Goal: Task Accomplishment & Management: Complete application form

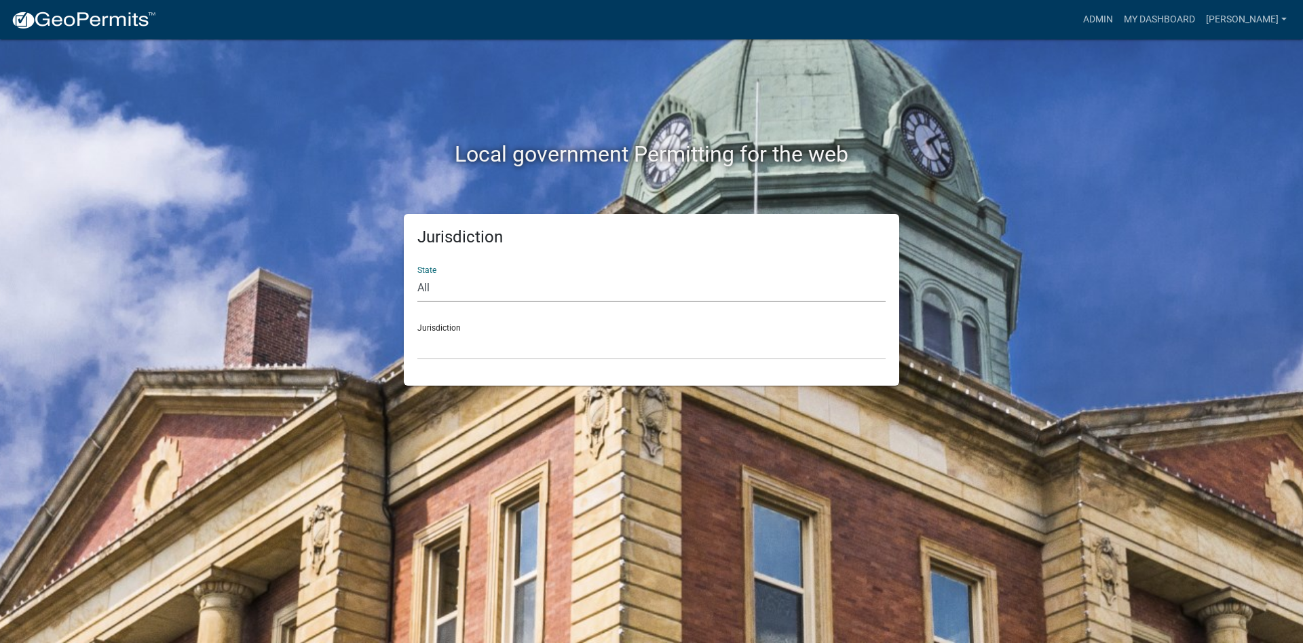
click at [491, 282] on select "All [US_STATE] [US_STATE] [US_STATE] [US_STATE] [US_STATE] [US_STATE] [US_STATE…" at bounding box center [652, 288] width 468 height 28
click at [1117, 10] on link "Admin" at bounding box center [1098, 20] width 41 height 26
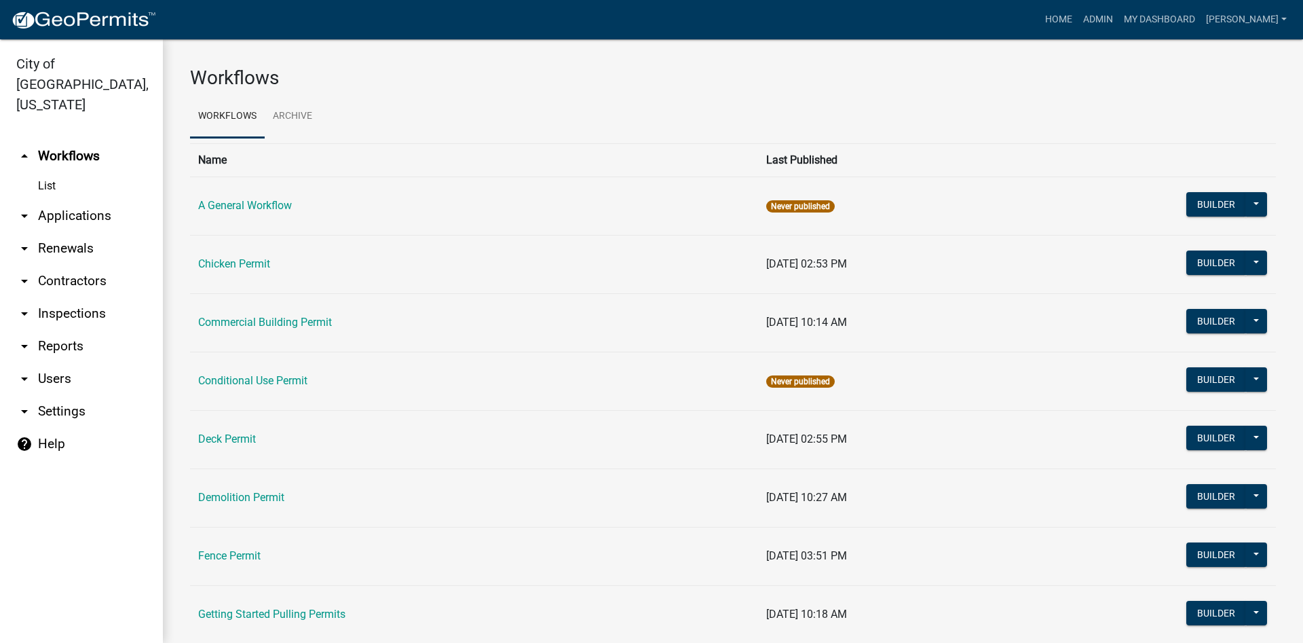
click at [80, 200] on link "arrow_drop_down Applications" at bounding box center [81, 216] width 163 height 33
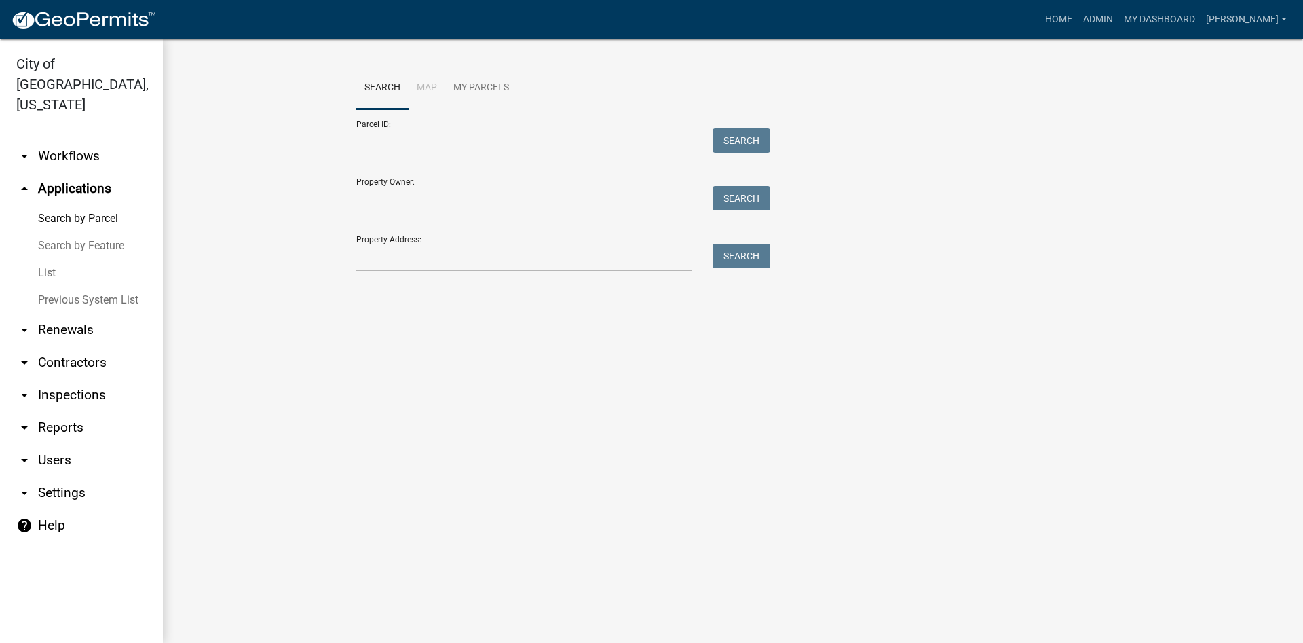
click at [62, 259] on link "List" at bounding box center [81, 272] width 163 height 27
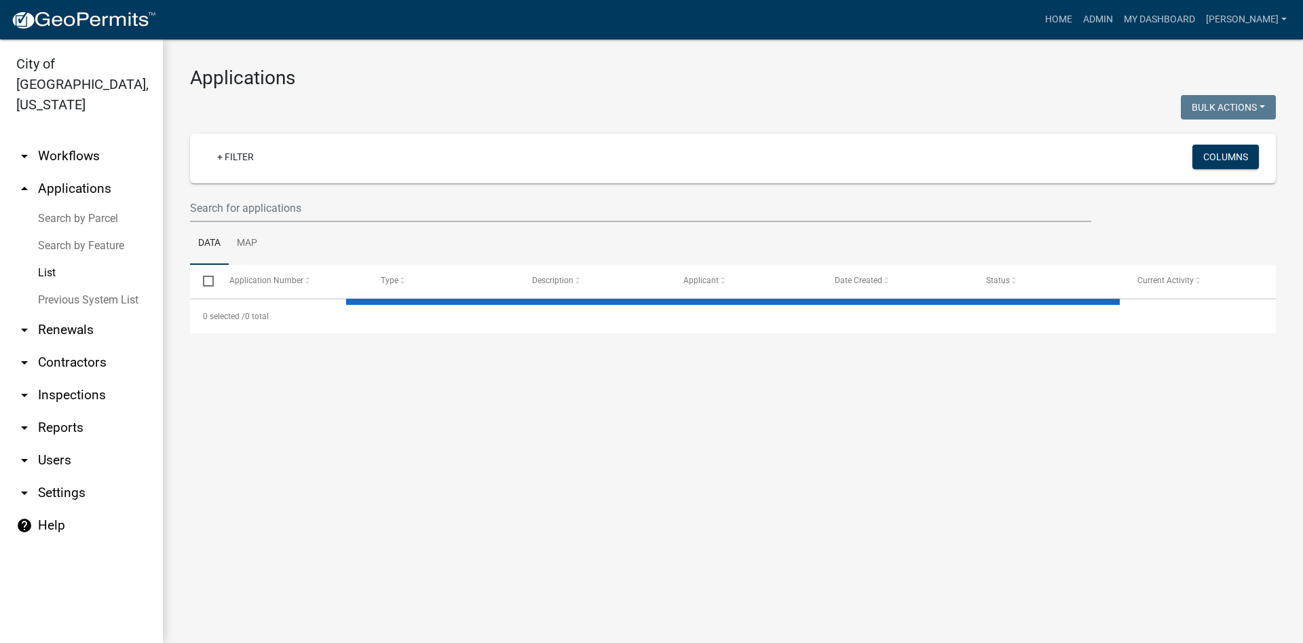
select select "2: 50"
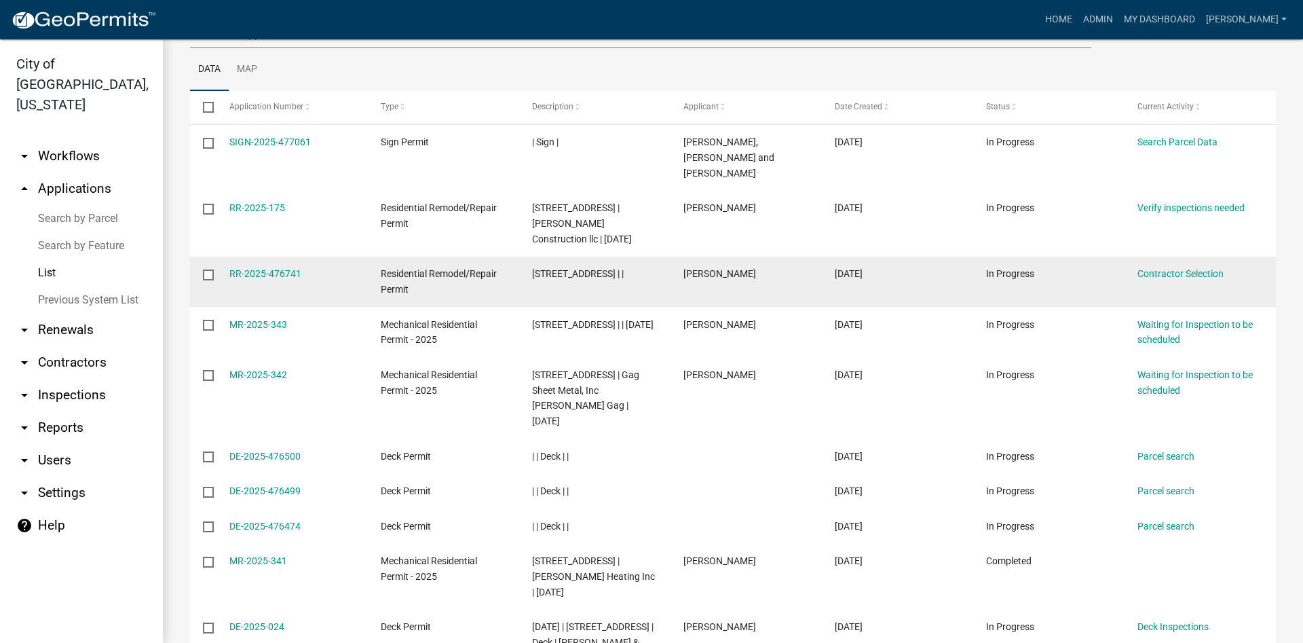
scroll to position [204, 0]
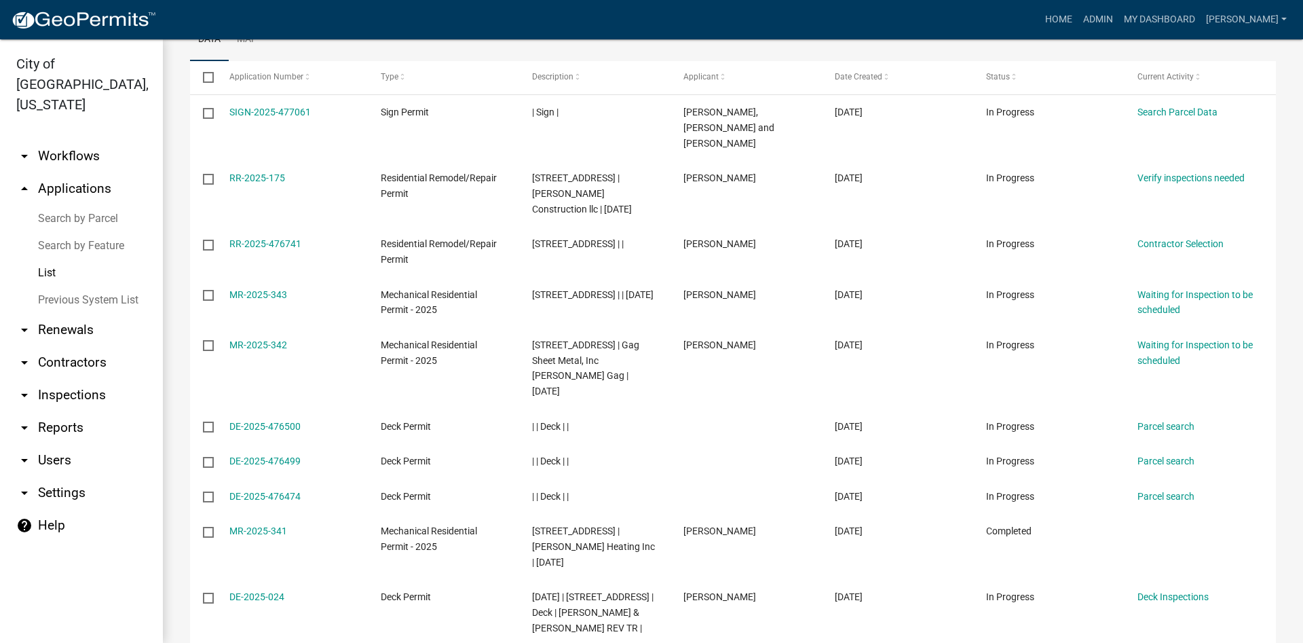
click at [67, 411] on link "arrow_drop_down Reports" at bounding box center [81, 427] width 163 height 33
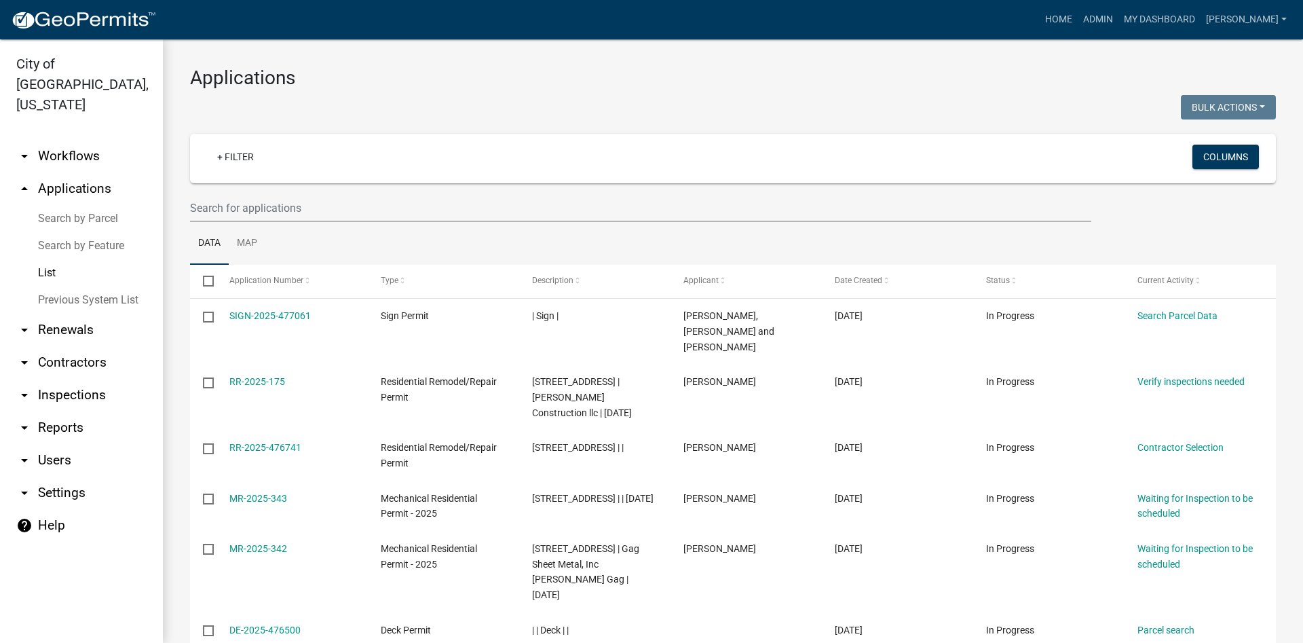
select select "0: null"
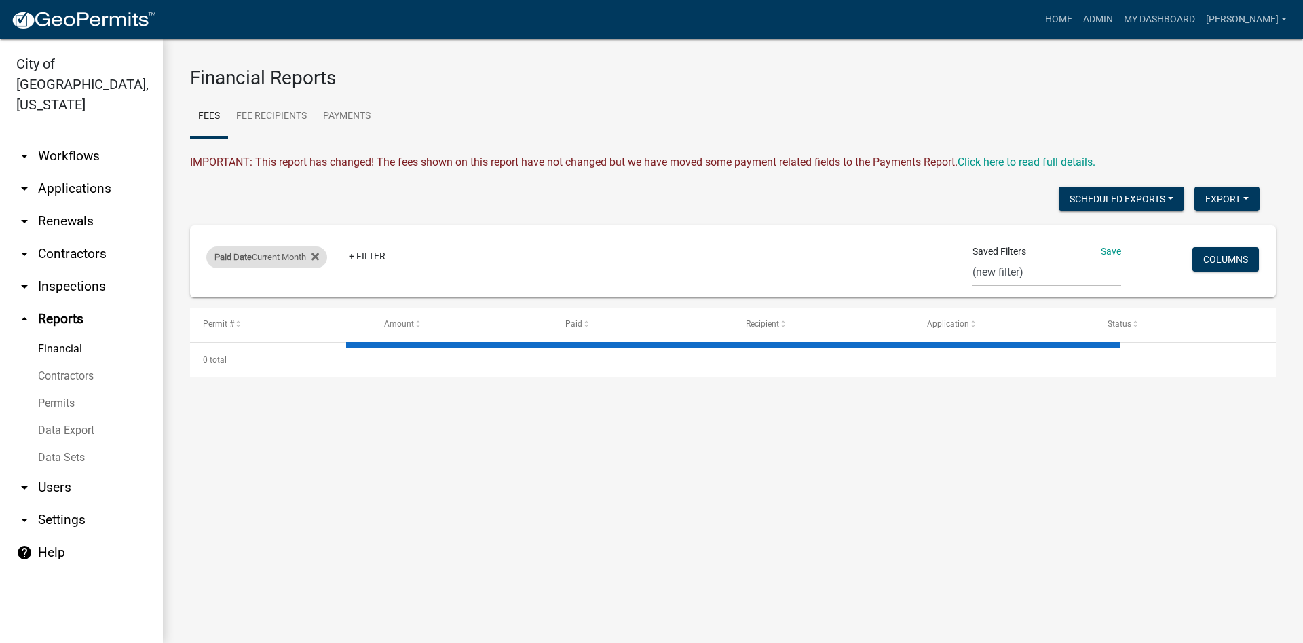
click at [288, 256] on div "Paid Date Current Month" at bounding box center [266, 257] width 121 height 22
click at [272, 315] on select "Today Yesterday Current Week Previous Week Current Month Last Month Current Cal…" at bounding box center [270, 308] width 136 height 28
select select "this_1_days"
click at [202, 294] on select "Today Yesterday Current Week Previous Week Current Month Last Month Current Cal…" at bounding box center [270, 308] width 136 height 28
drag, startPoint x: 255, startPoint y: 346, endPoint x: 263, endPoint y: 353, distance: 10.6
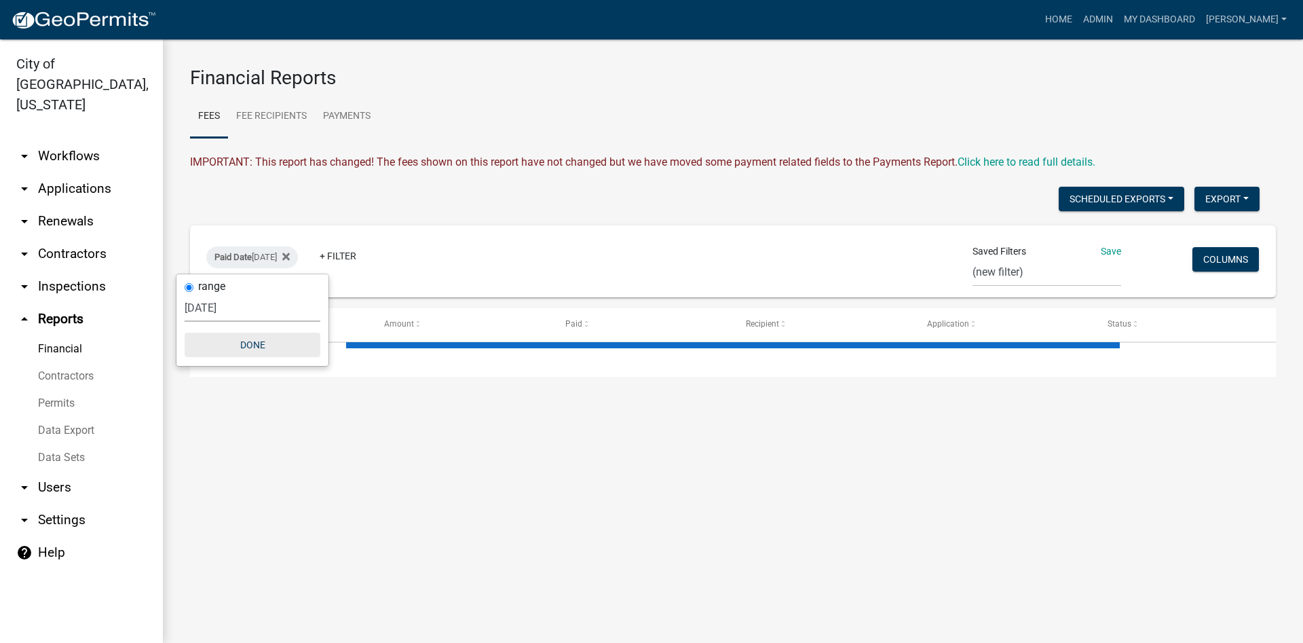
click at [255, 345] on button "Done" at bounding box center [253, 345] width 136 height 24
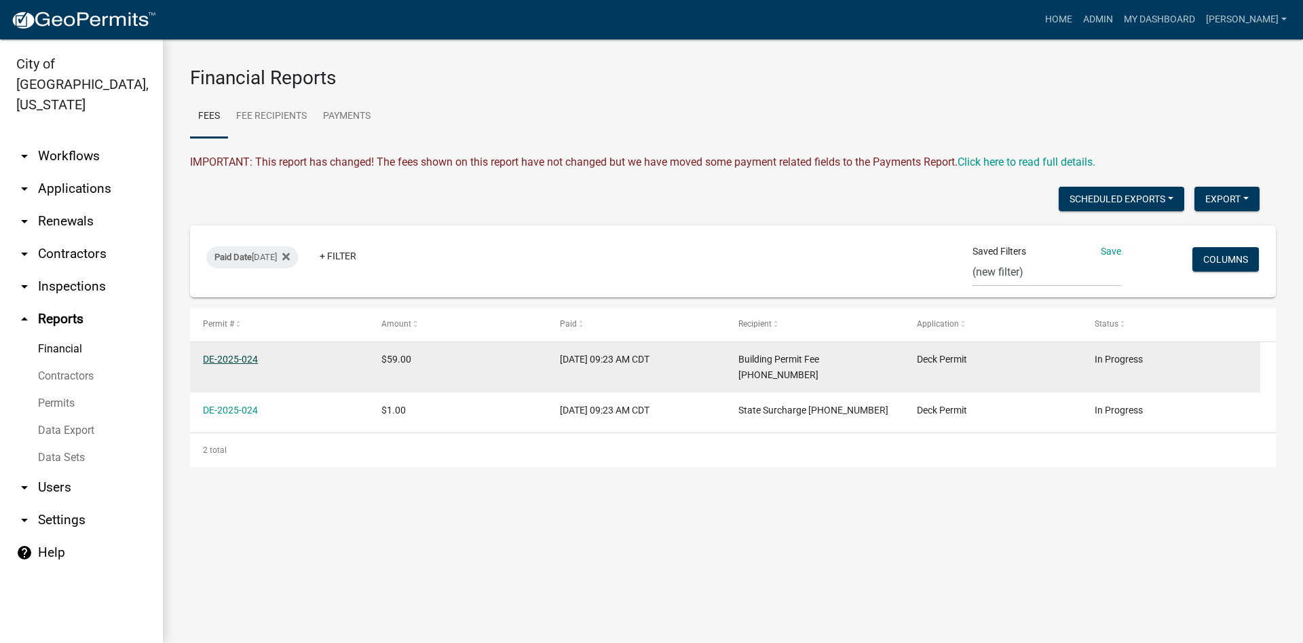
click at [244, 359] on link "DE-2025-024" at bounding box center [230, 359] width 55 height 11
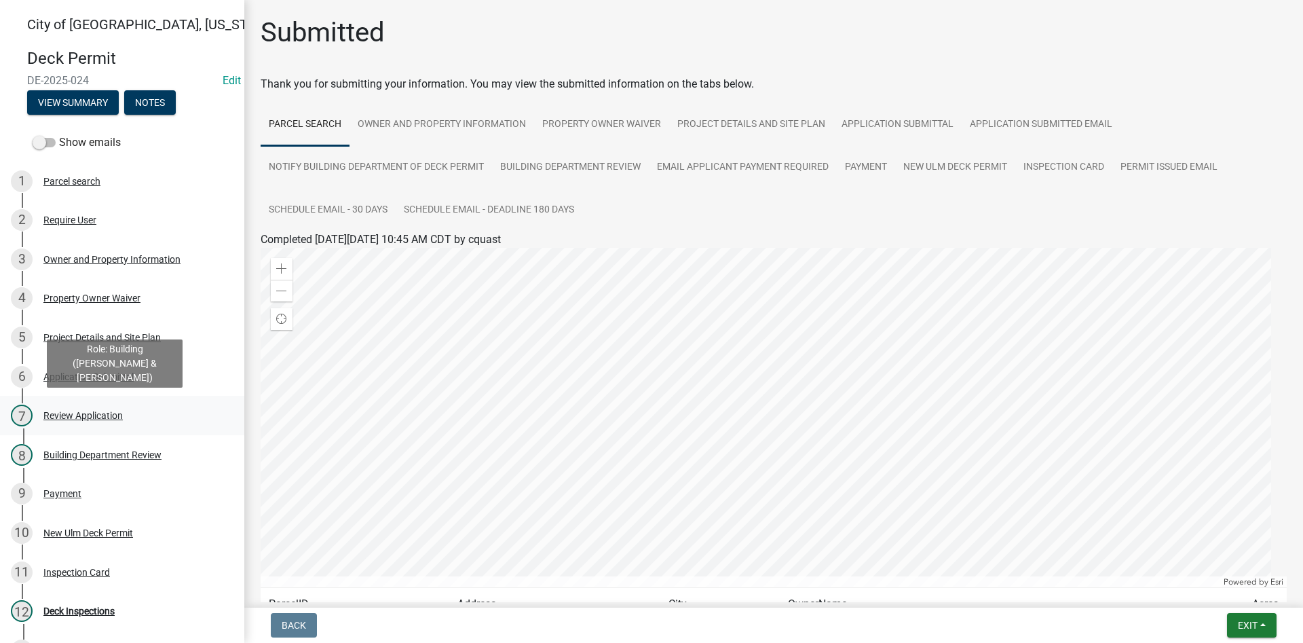
click at [81, 426] on link "7 Review Application" at bounding box center [122, 415] width 244 height 39
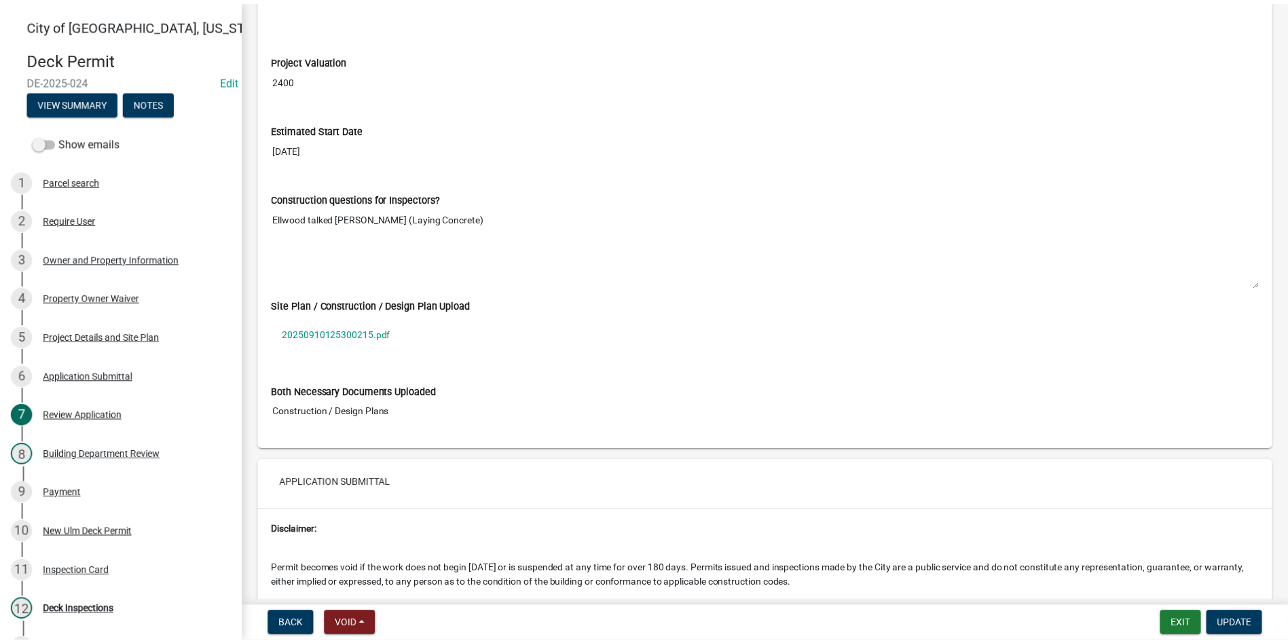
scroll to position [3259, 0]
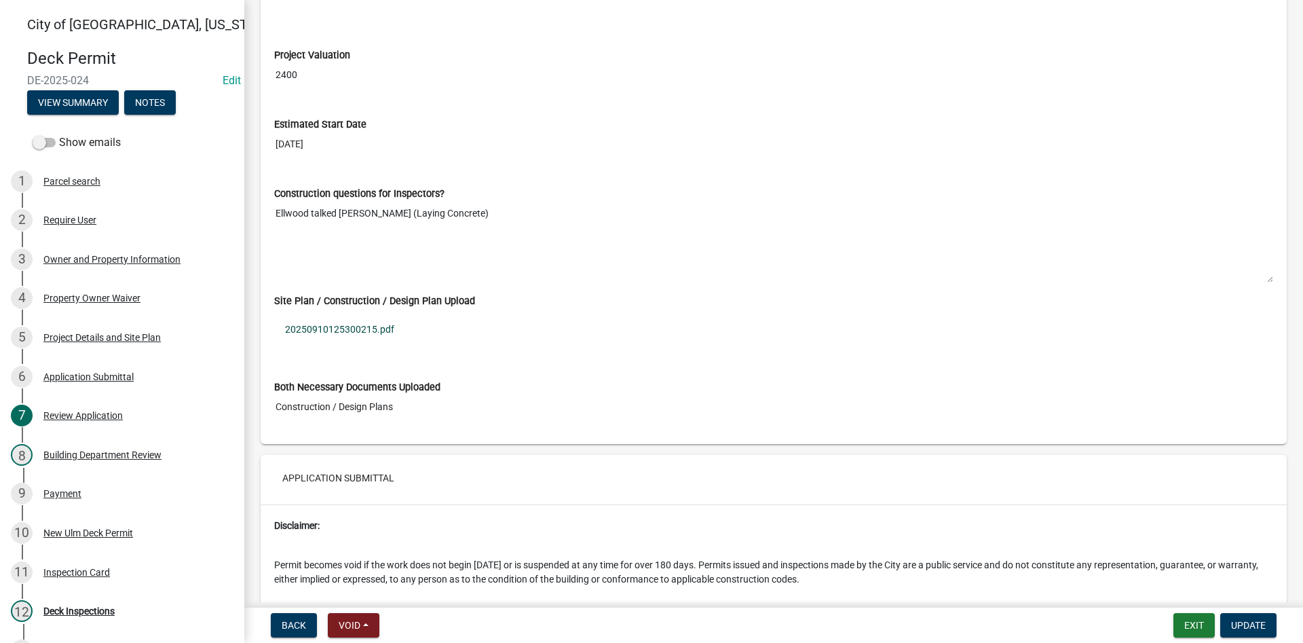
click at [378, 345] on link "20250910125300215.pdf" at bounding box center [773, 329] width 999 height 31
click at [1195, 629] on button "Exit" at bounding box center [1194, 625] width 41 height 24
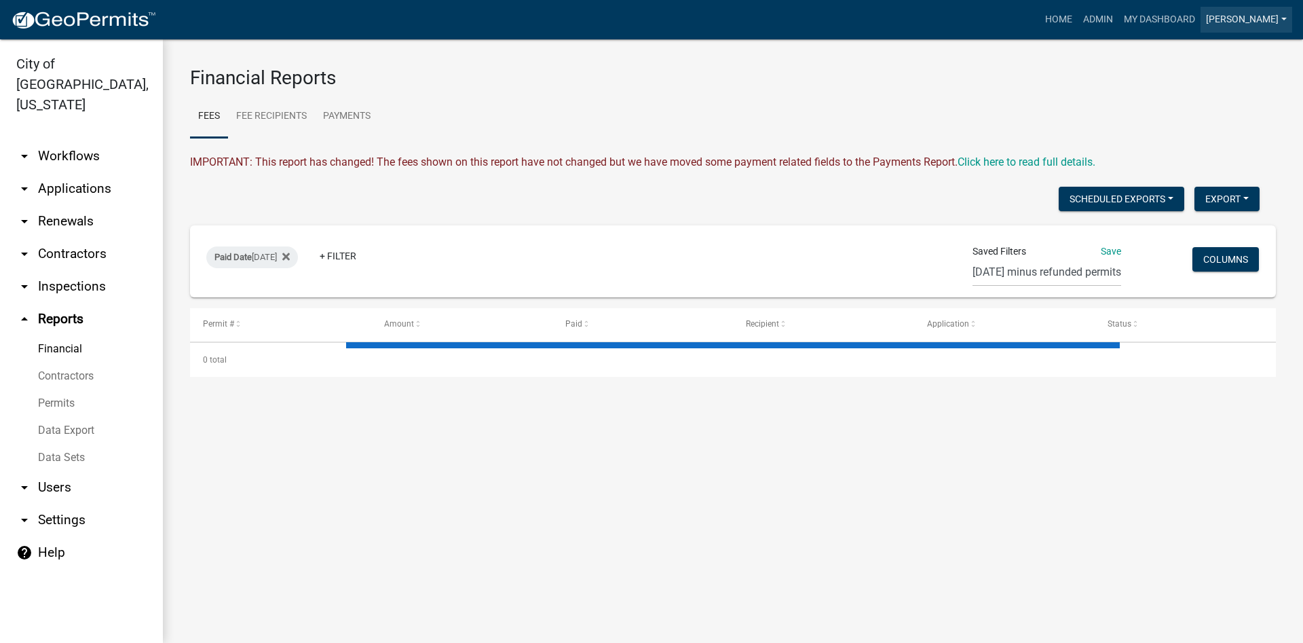
drag, startPoint x: 1262, startPoint y: 20, endPoint x: 1242, endPoint y: 35, distance: 24.7
click at [1263, 20] on link "[PERSON_NAME]" at bounding box center [1247, 20] width 92 height 26
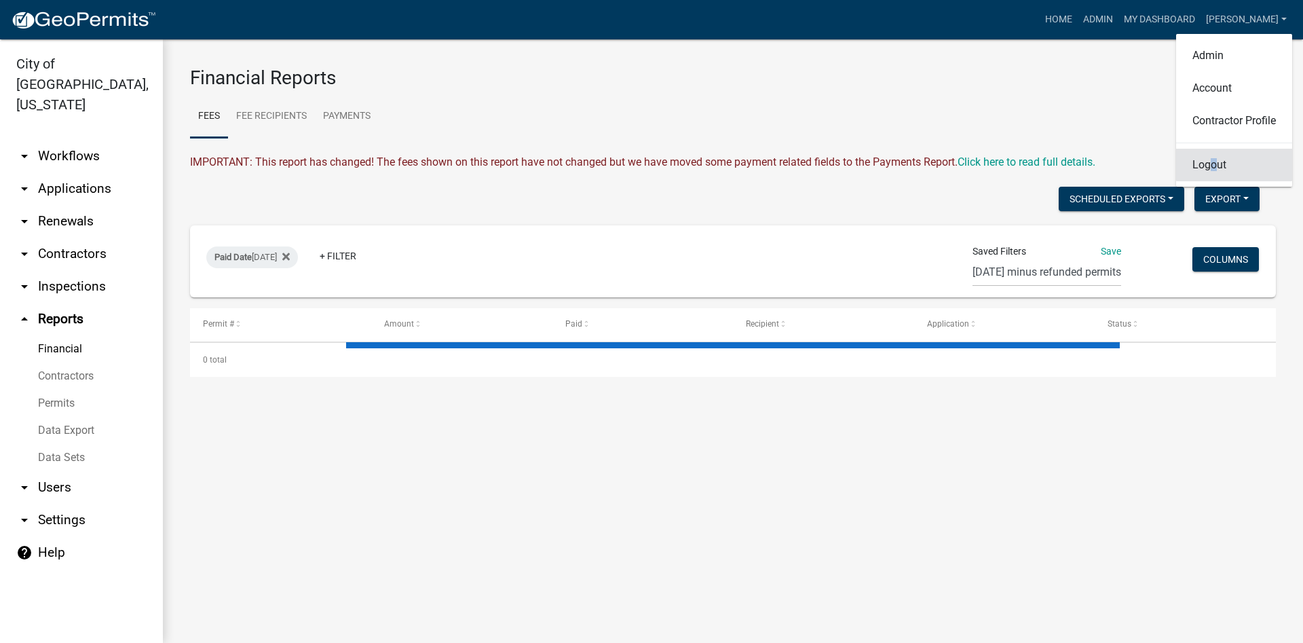
click at [1213, 168] on link "Logout" at bounding box center [1234, 165] width 116 height 33
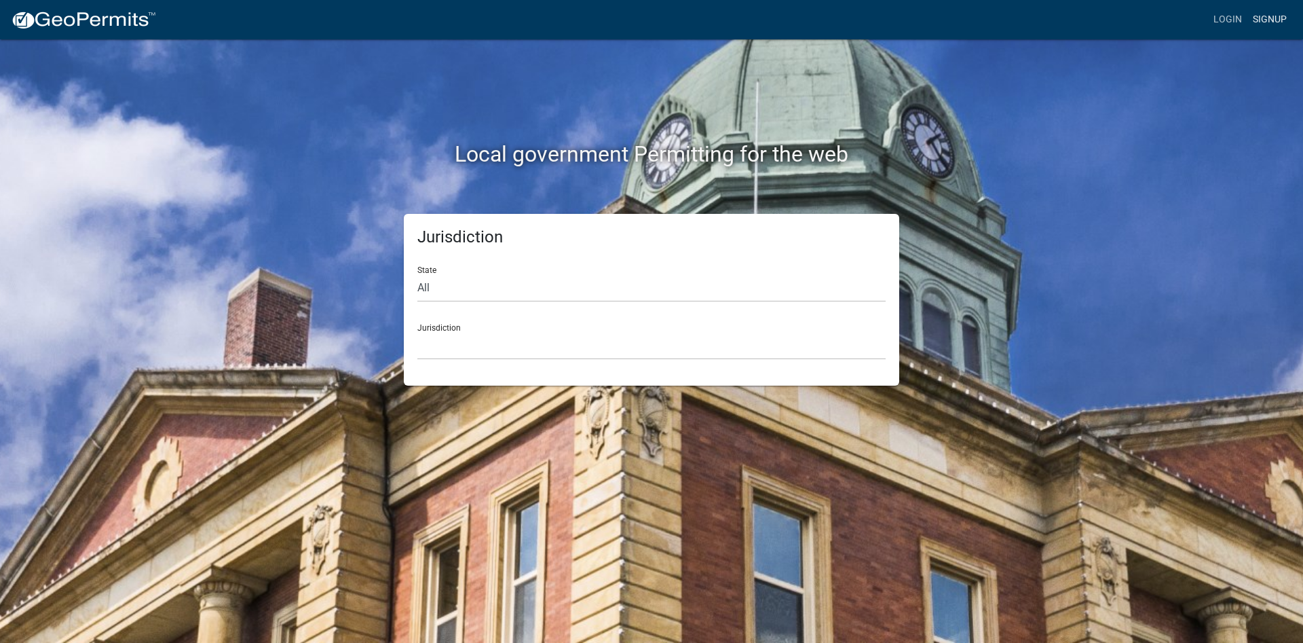
click at [1291, 25] on link "Signup" at bounding box center [1270, 20] width 45 height 26
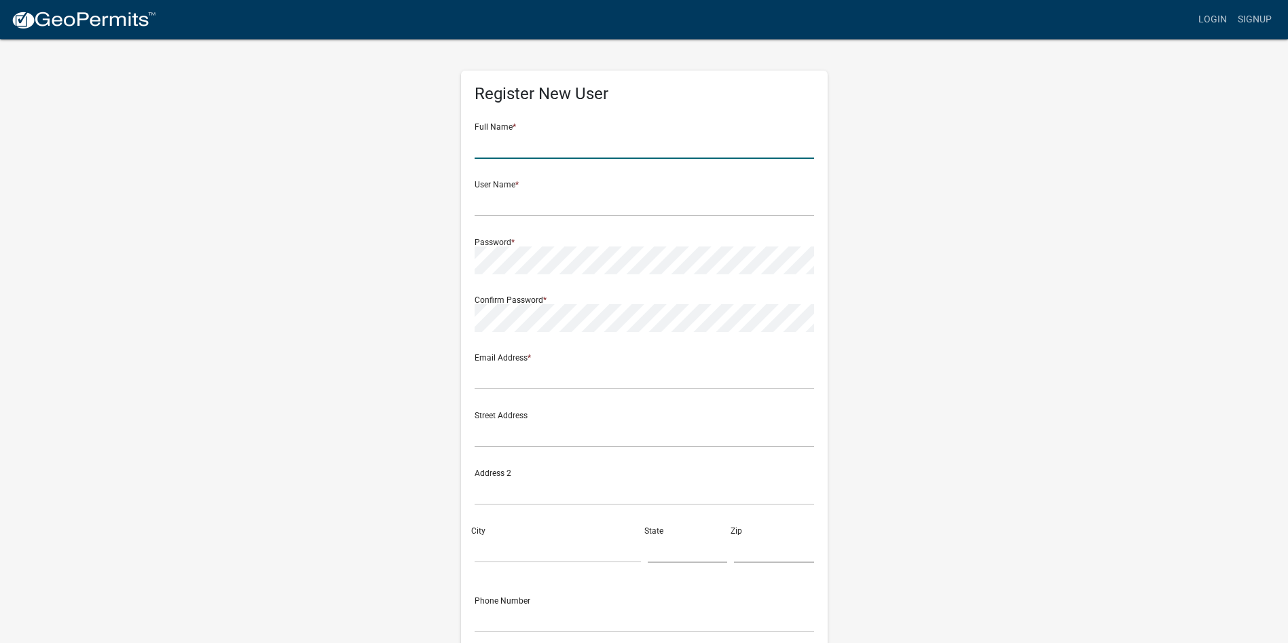
click at [662, 136] on input "text" at bounding box center [644, 145] width 339 height 28
type input "New Ulm Permits"
click at [984, 270] on div "Register New User Full Name * New Ulm Permits User Name * New Ulm Permits Passw…" at bounding box center [644, 401] width 774 height 726
drag, startPoint x: 935, startPoint y: 371, endPoint x: 859, endPoint y: 403, distance: 82.7
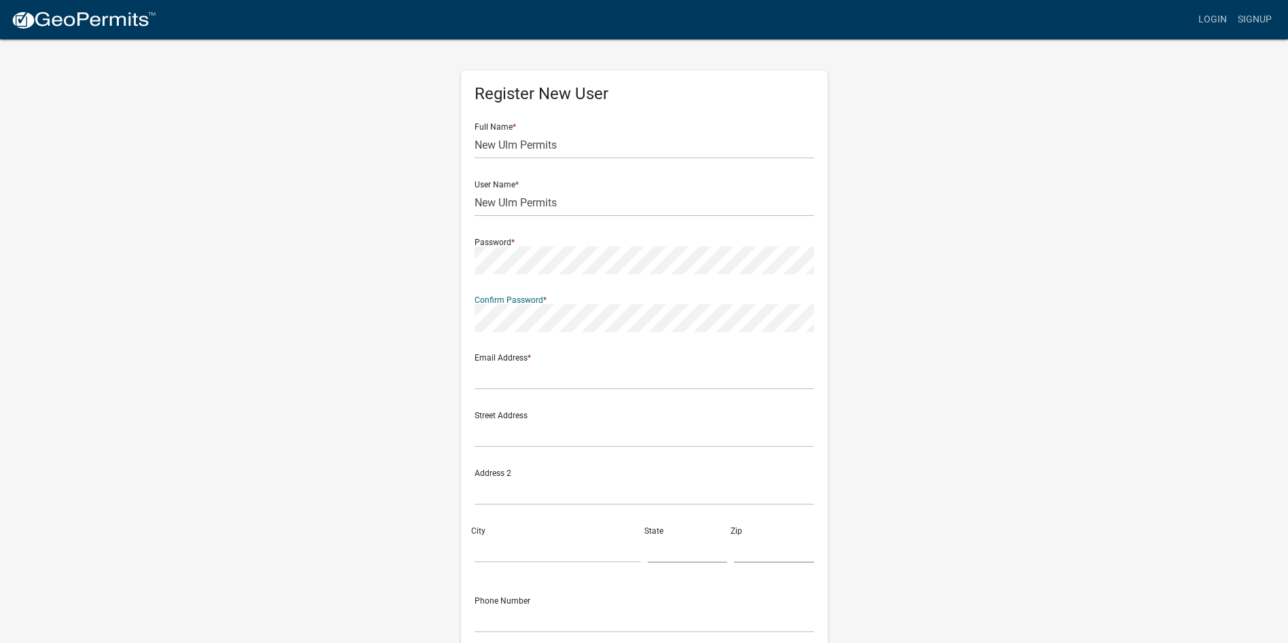
click at [935, 371] on div "Register New User Full Name * New Ulm Permits User Name * New Ulm Permits Passw…" at bounding box center [644, 401] width 774 height 726
click at [532, 362] on input "text" at bounding box center [644, 376] width 339 height 28
type input "[EMAIL_ADDRESS][DOMAIN_NAME]"
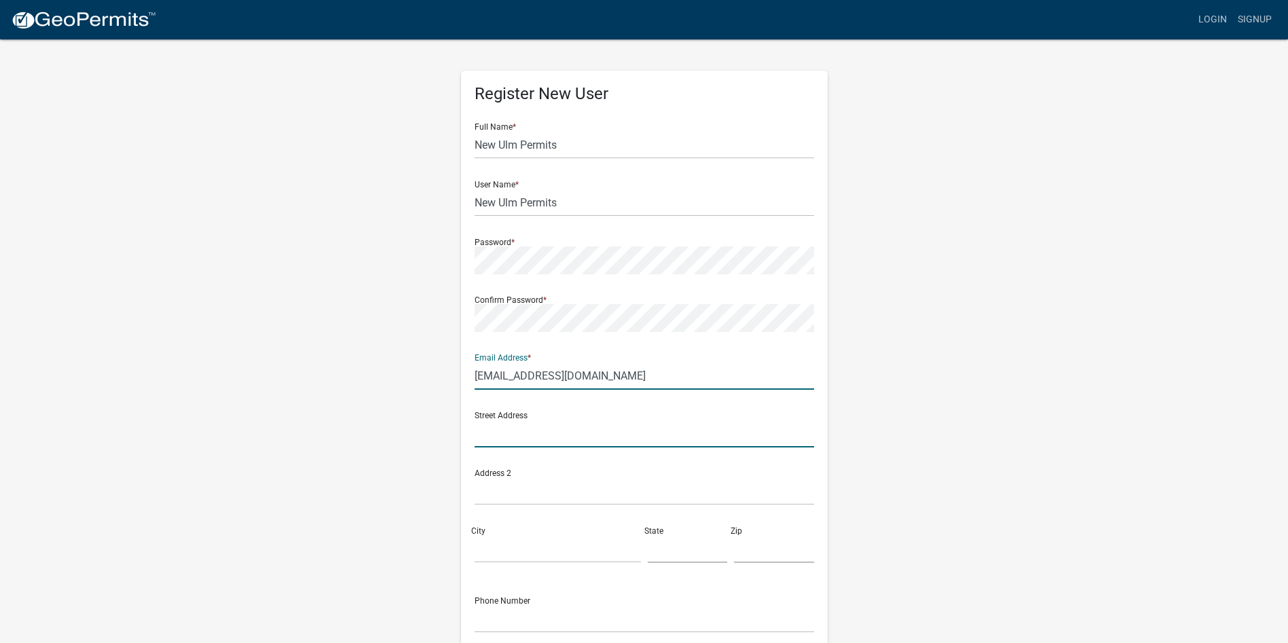
click at [545, 432] on input "text" at bounding box center [644, 434] width 339 height 28
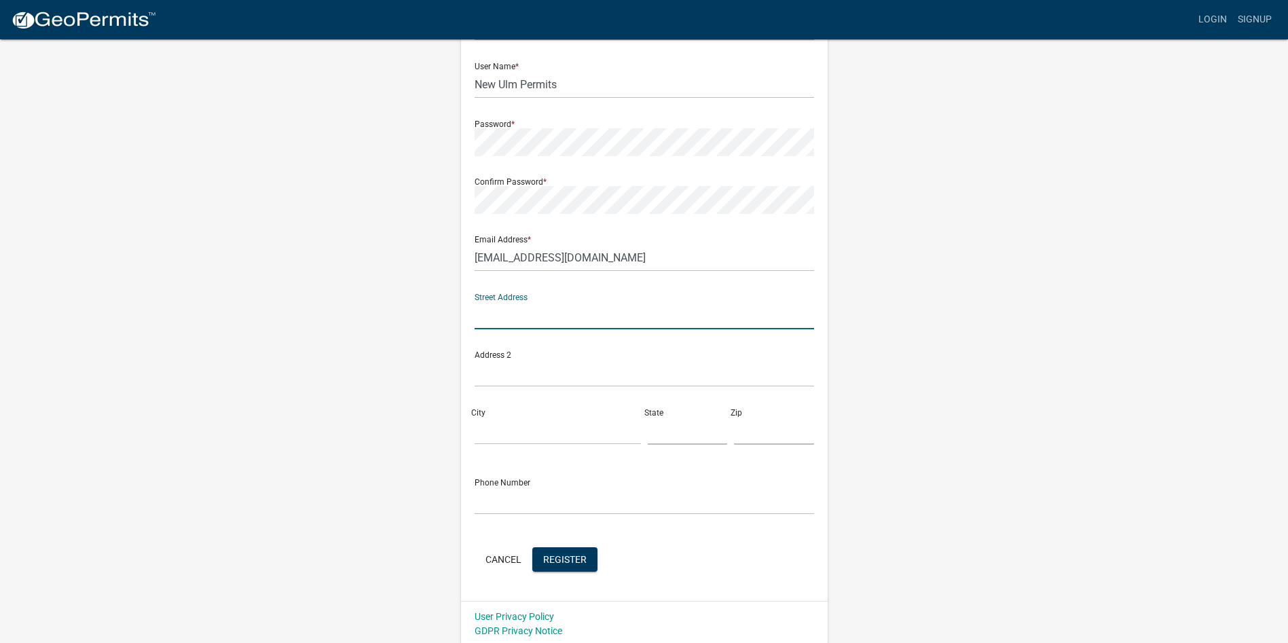
scroll to position [122, 0]
click at [564, 559] on span "Register" at bounding box center [564, 555] width 43 height 11
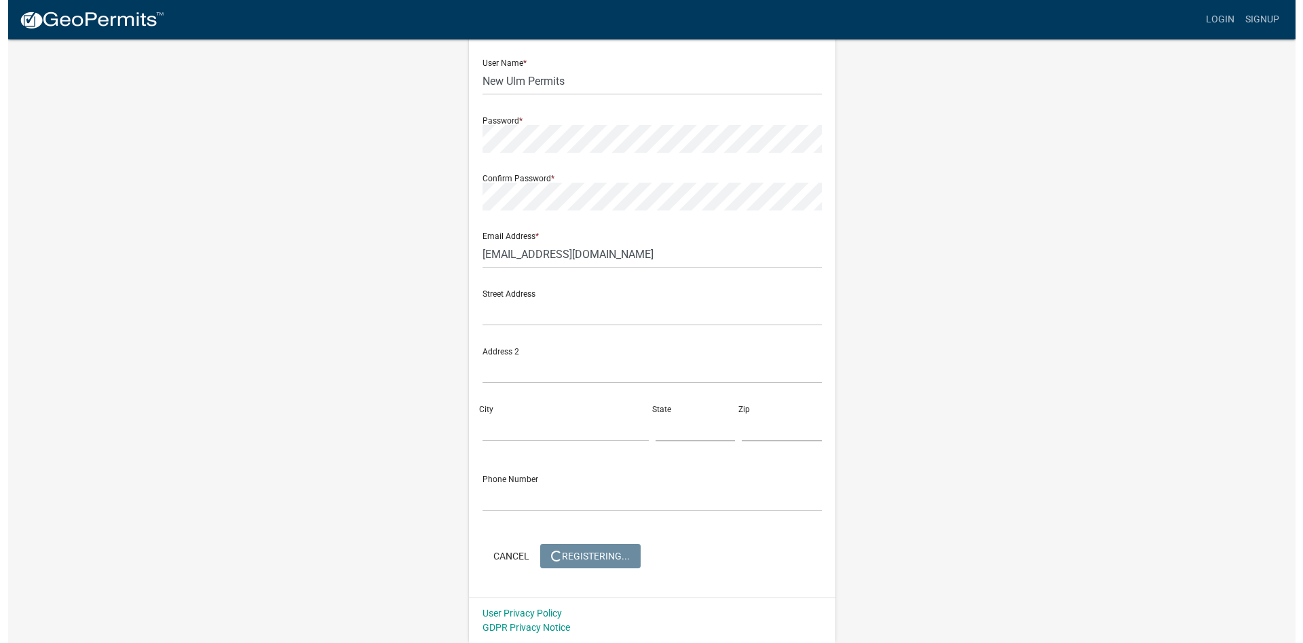
scroll to position [0, 0]
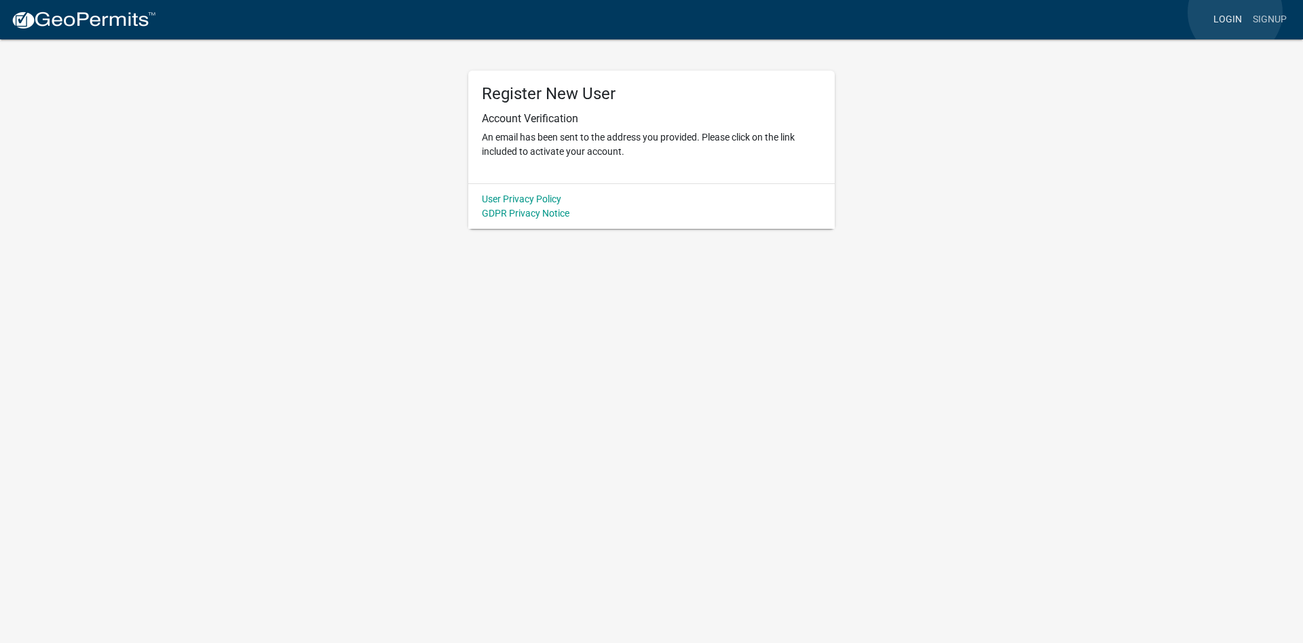
click at [1236, 12] on link "Login" at bounding box center [1227, 20] width 39 height 26
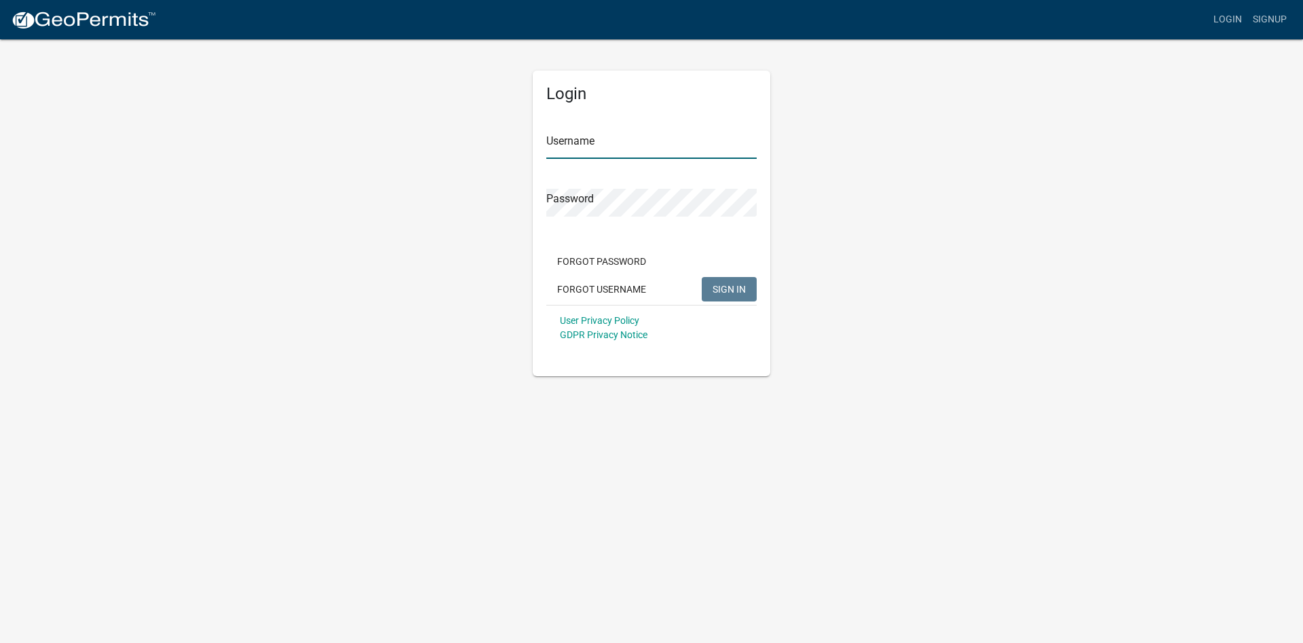
click at [681, 149] on input "Username" at bounding box center [651, 145] width 210 height 28
type input "S"
type input "New Ulm Permits"
click at [397, 166] on div "Login Username New Ulm Permits Password Forgot Password Forgot Username SIGN IN…" at bounding box center [652, 207] width 774 height 338
click at [728, 289] on span "SIGN IN" at bounding box center [729, 288] width 33 height 11
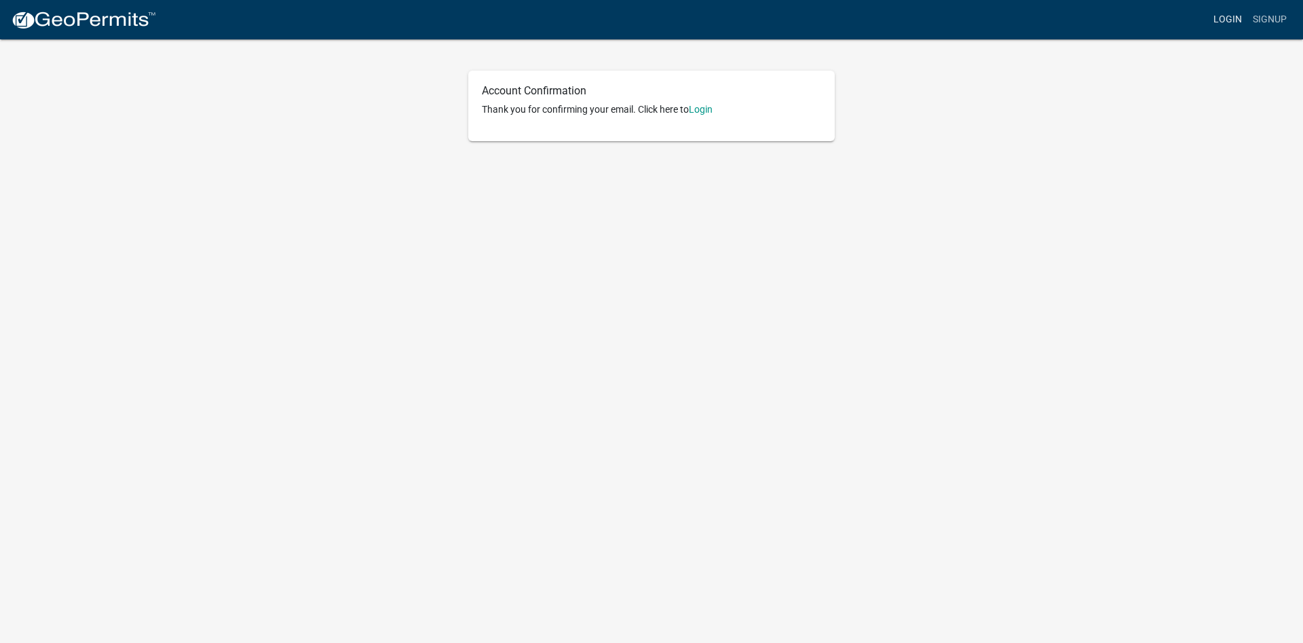
click at [1219, 20] on link "Login" at bounding box center [1227, 20] width 39 height 26
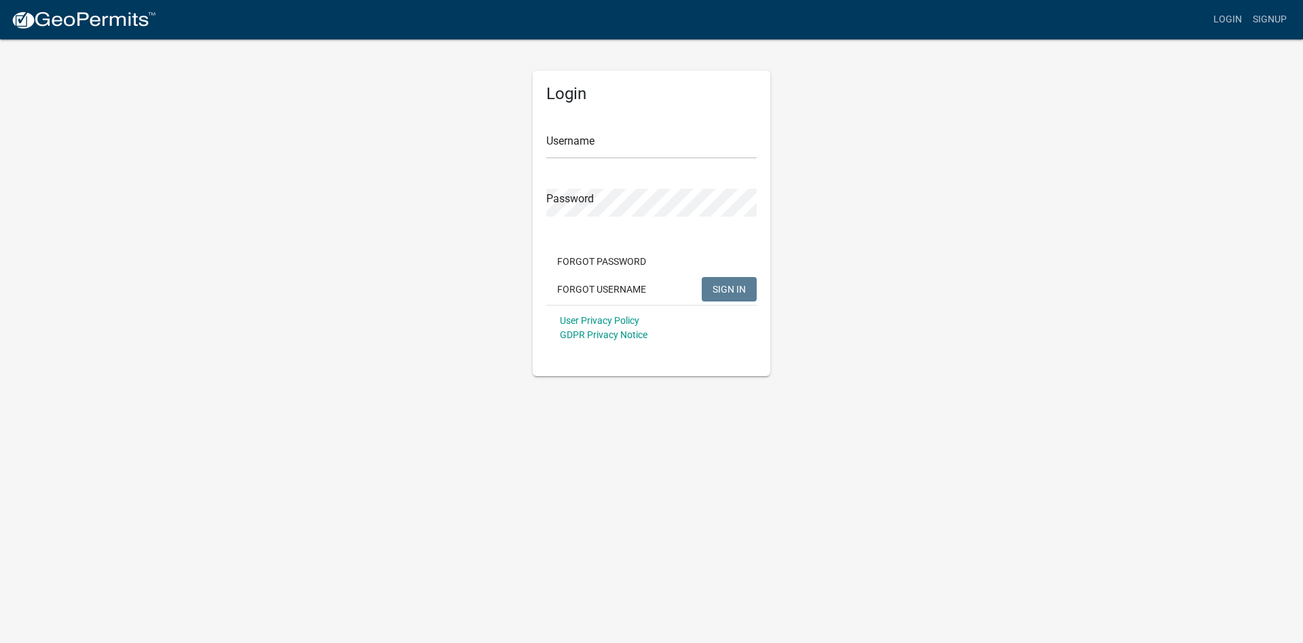
click at [671, 119] on div "Username" at bounding box center [651, 135] width 210 height 47
click at [663, 148] on input "SuzanneWels" at bounding box center [651, 145] width 210 height 28
type input "S"
type input "[PERSON_NAME]"
click at [320, 116] on div "Login Username [PERSON_NAME] Password Forgot Password Forgot Username SIGN IN U…" at bounding box center [652, 207] width 774 height 338
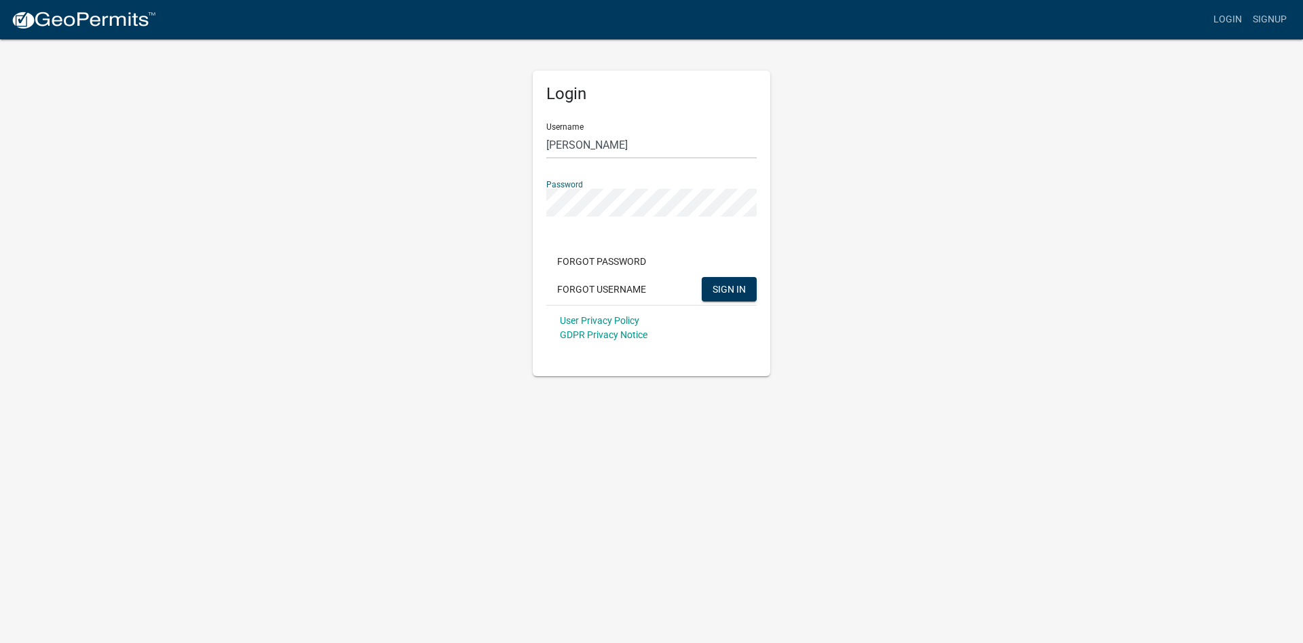
click at [702, 277] on button "SIGN IN" at bounding box center [729, 289] width 55 height 24
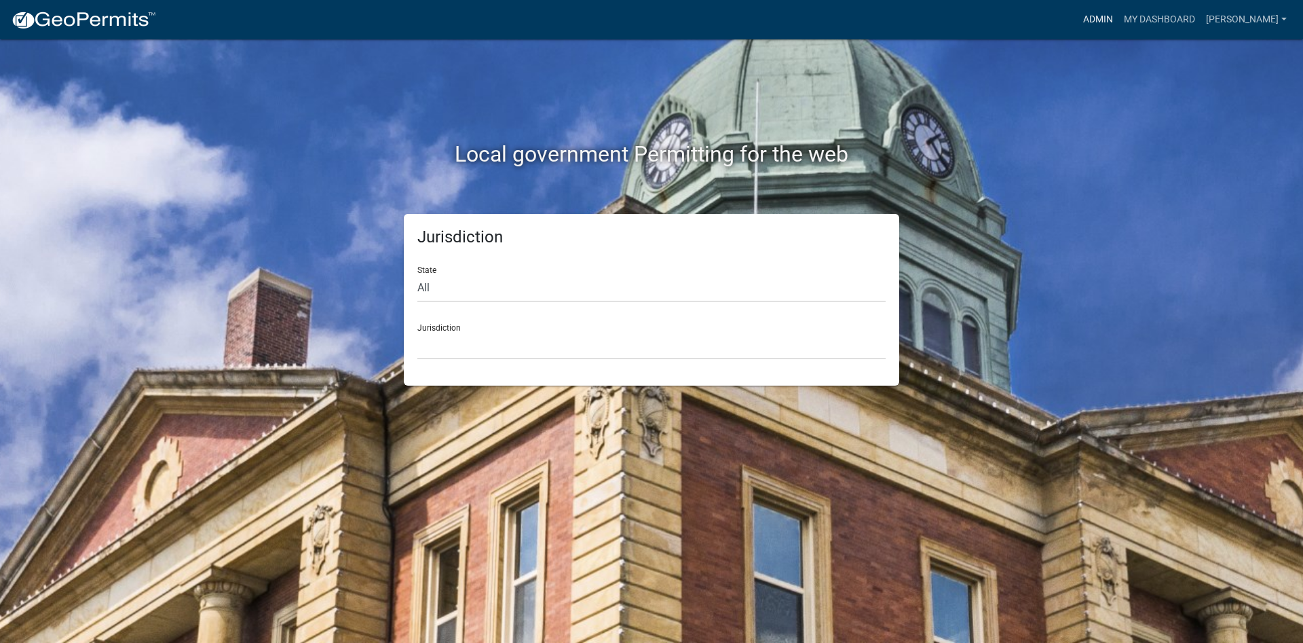
click at [1119, 19] on link "Admin" at bounding box center [1098, 20] width 41 height 26
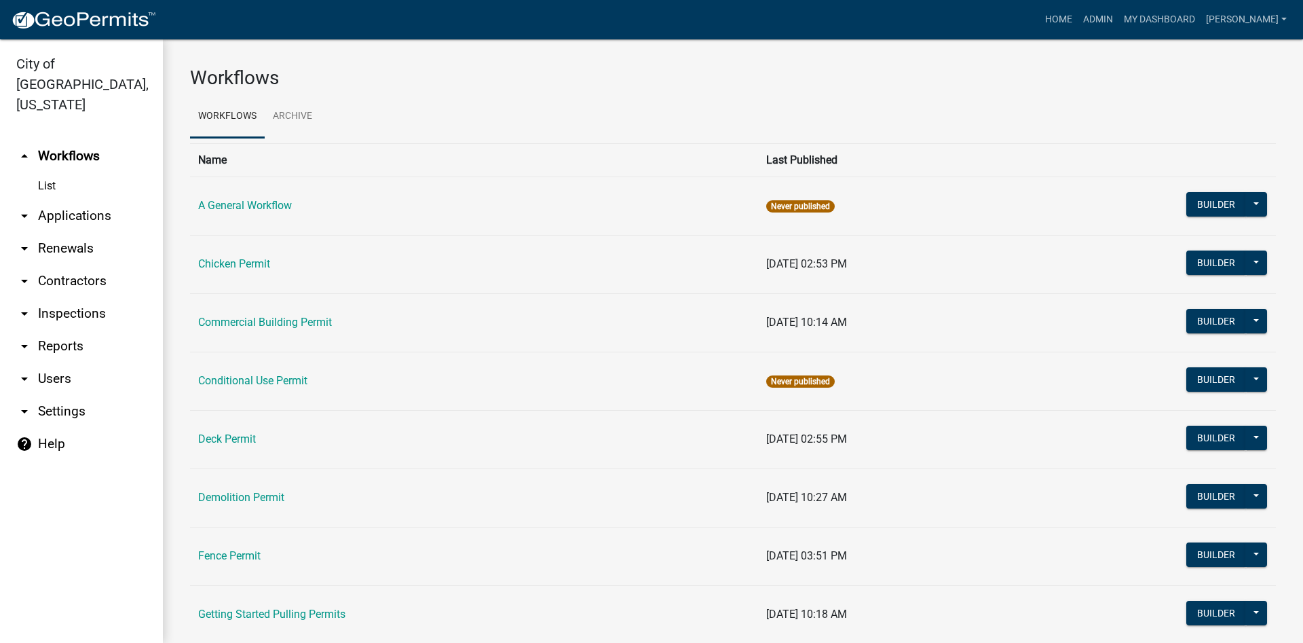
click at [94, 200] on link "arrow_drop_down Applications" at bounding box center [81, 216] width 163 height 33
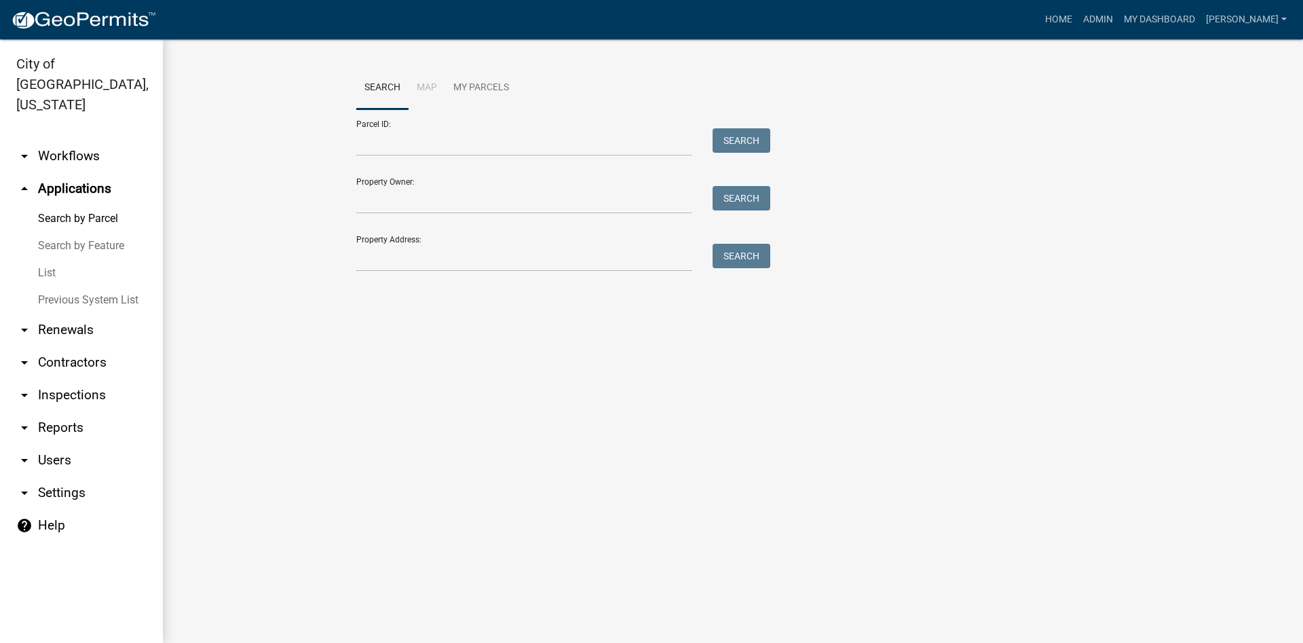
click at [48, 259] on link "List" at bounding box center [81, 272] width 163 height 27
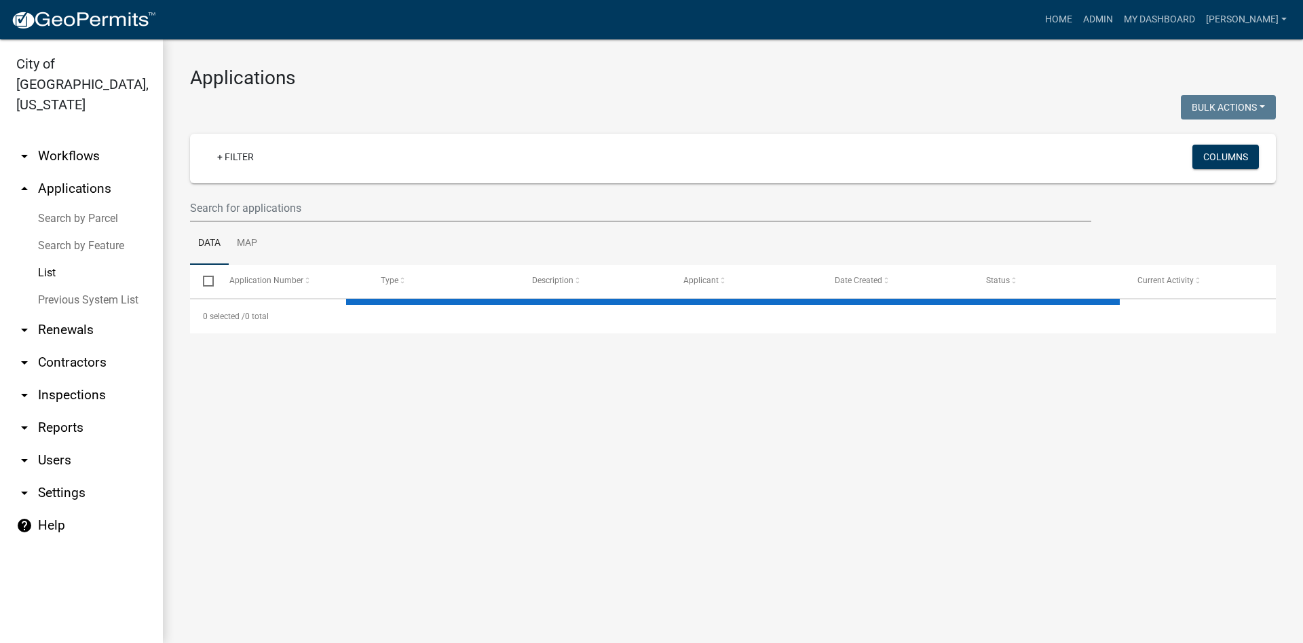
select select "2: 50"
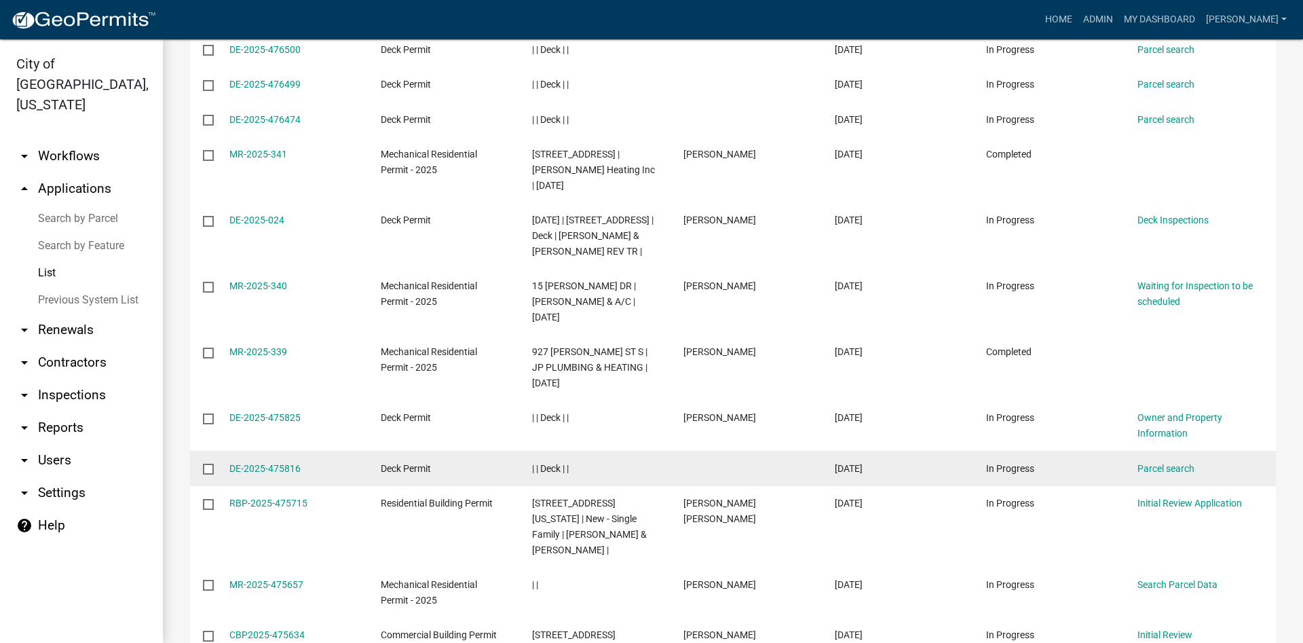
scroll to position [611, 0]
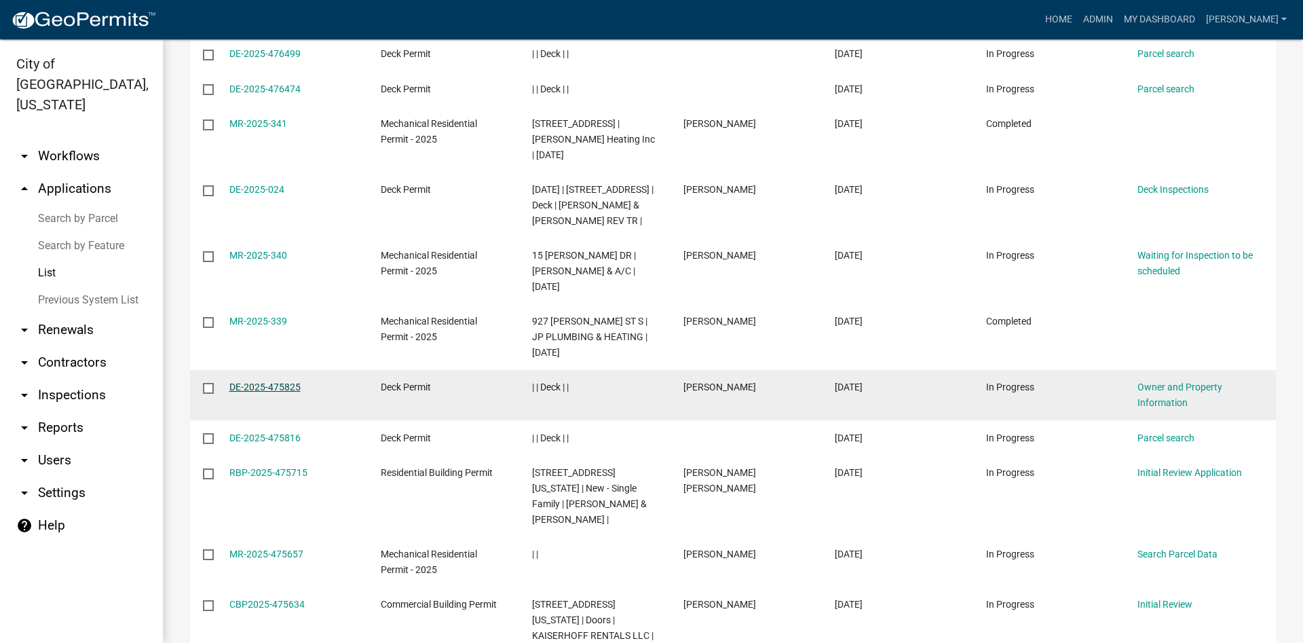
click at [296, 382] on link "DE-2025-475825" at bounding box center [264, 387] width 71 height 11
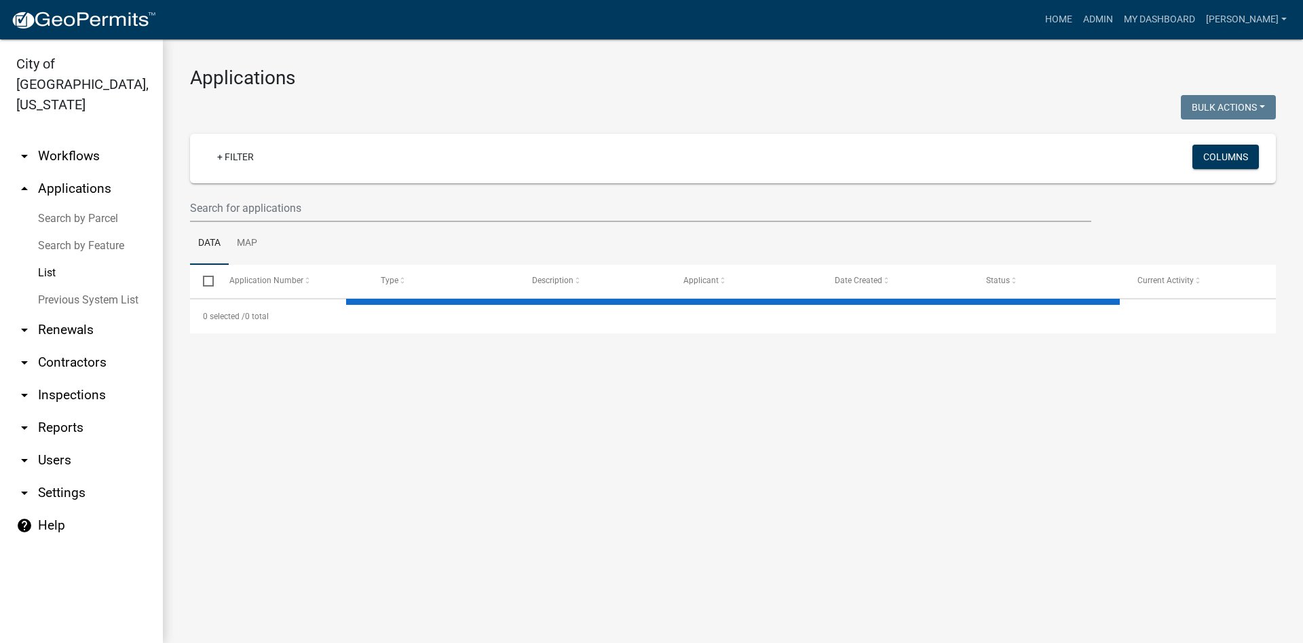
select select "2: 50"
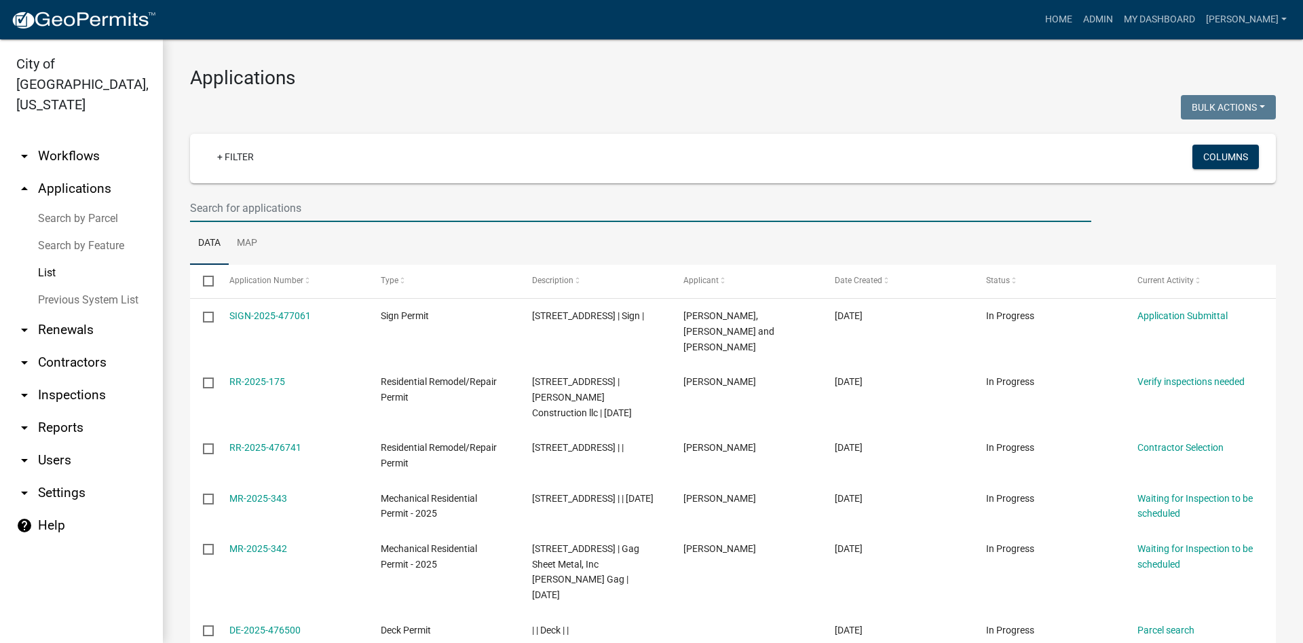
click at [435, 205] on input "text" at bounding box center [641, 208] width 902 height 28
type input "selbrade"
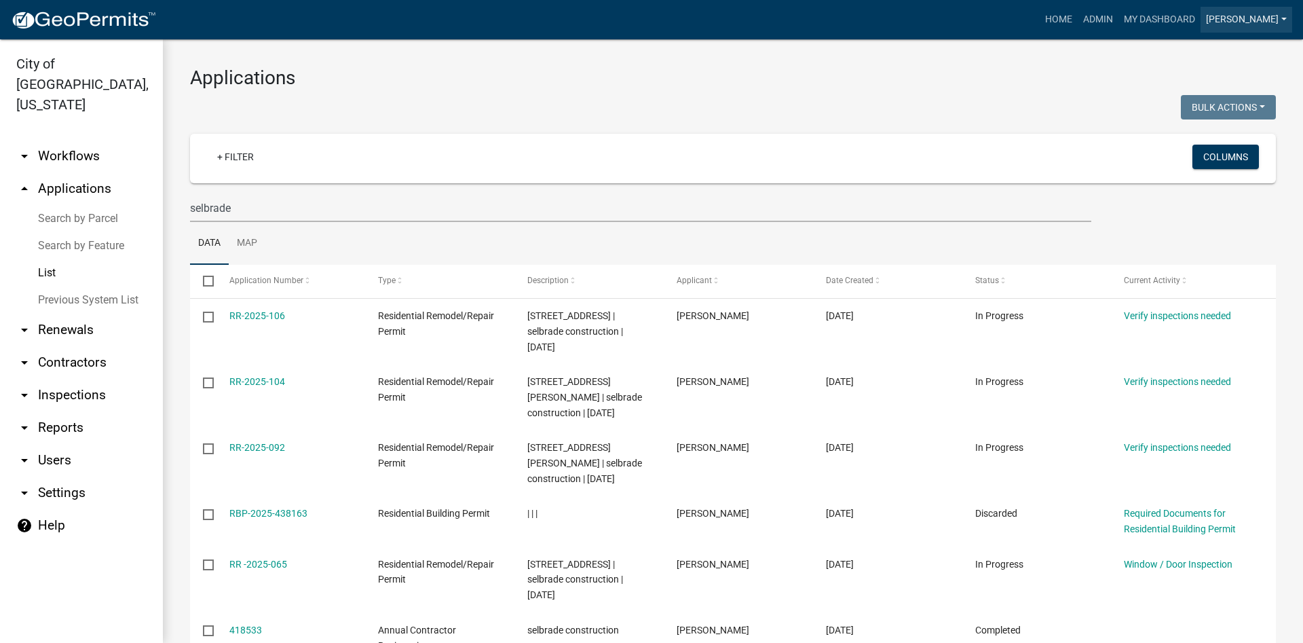
click at [1281, 15] on link "[PERSON_NAME]" at bounding box center [1247, 20] width 92 height 26
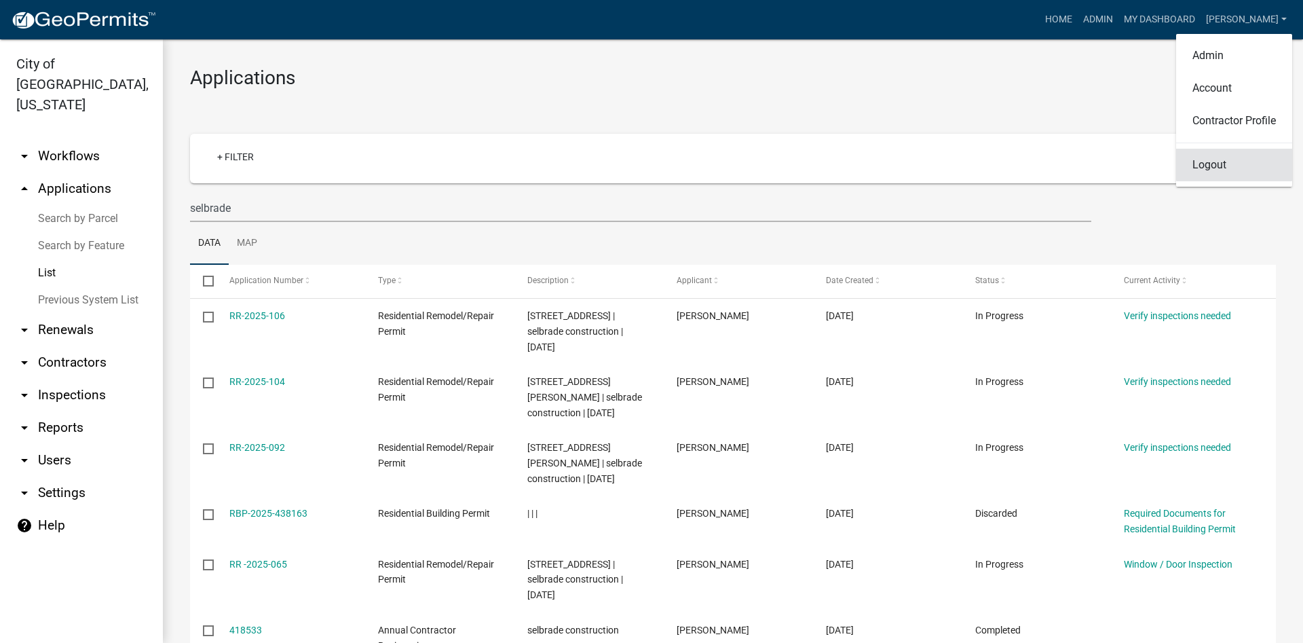
click at [1208, 160] on link "Logout" at bounding box center [1234, 165] width 116 height 33
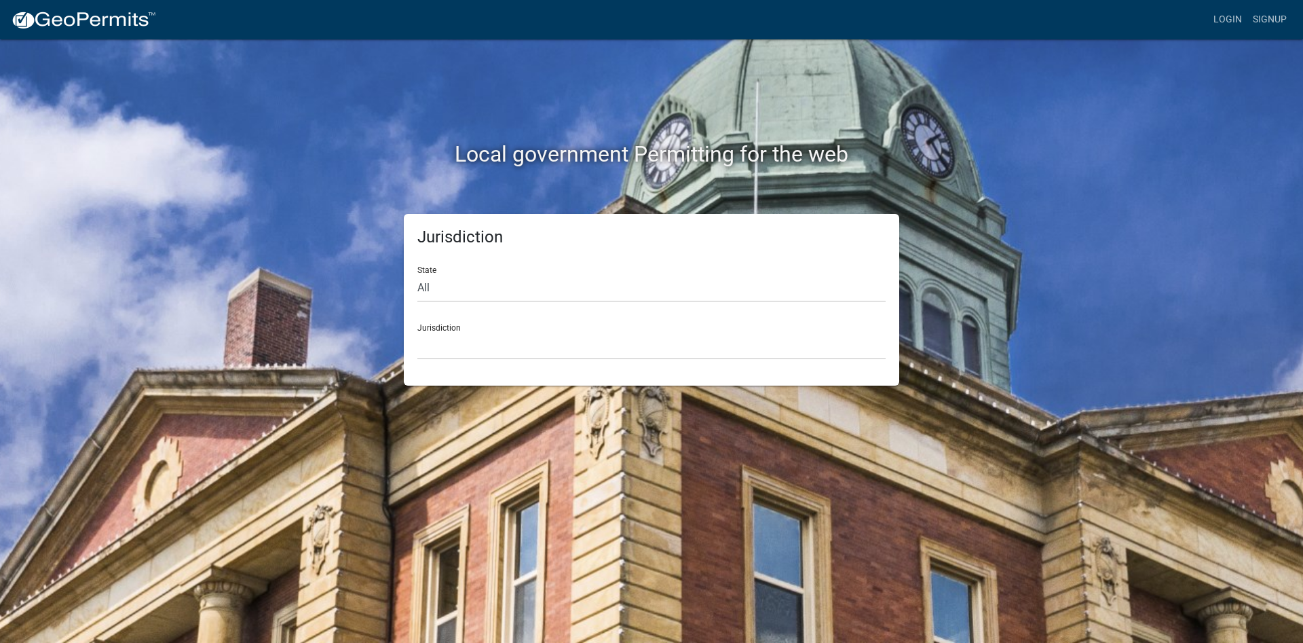
click at [1226, 2] on nav "more_horiz Login Signup" at bounding box center [651, 19] width 1303 height 39
click at [1213, 14] on link "Login" at bounding box center [1227, 20] width 39 height 26
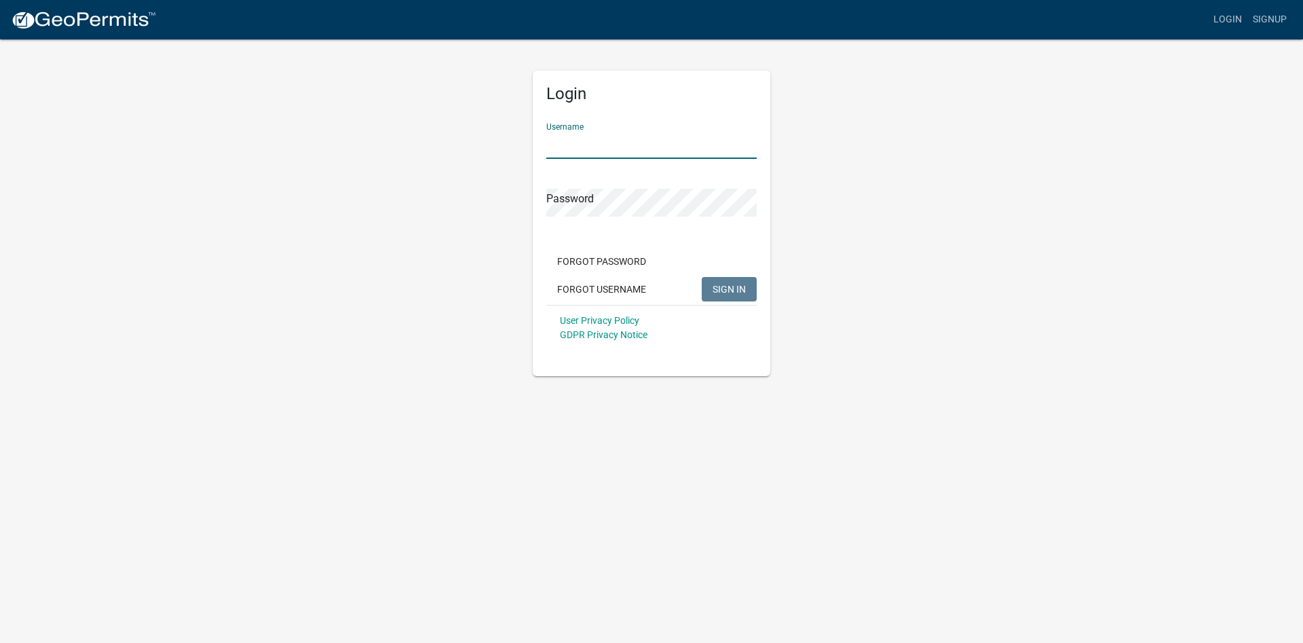
click at [614, 157] on input "Username" at bounding box center [651, 145] width 210 height 28
drag, startPoint x: 635, startPoint y: 151, endPoint x: 501, endPoint y: 136, distance: 135.2
click at [501, 136] on div "Login Username SuzanneWels Password Forgot Password Forgot Username SIGN IN Use…" at bounding box center [652, 207] width 774 height 338
type input "[PERSON_NAME]"
click at [499, 182] on div "Login Username [PERSON_NAME] Password Forgot Password Forgot Username SIGN IN U…" at bounding box center [652, 207] width 774 height 338
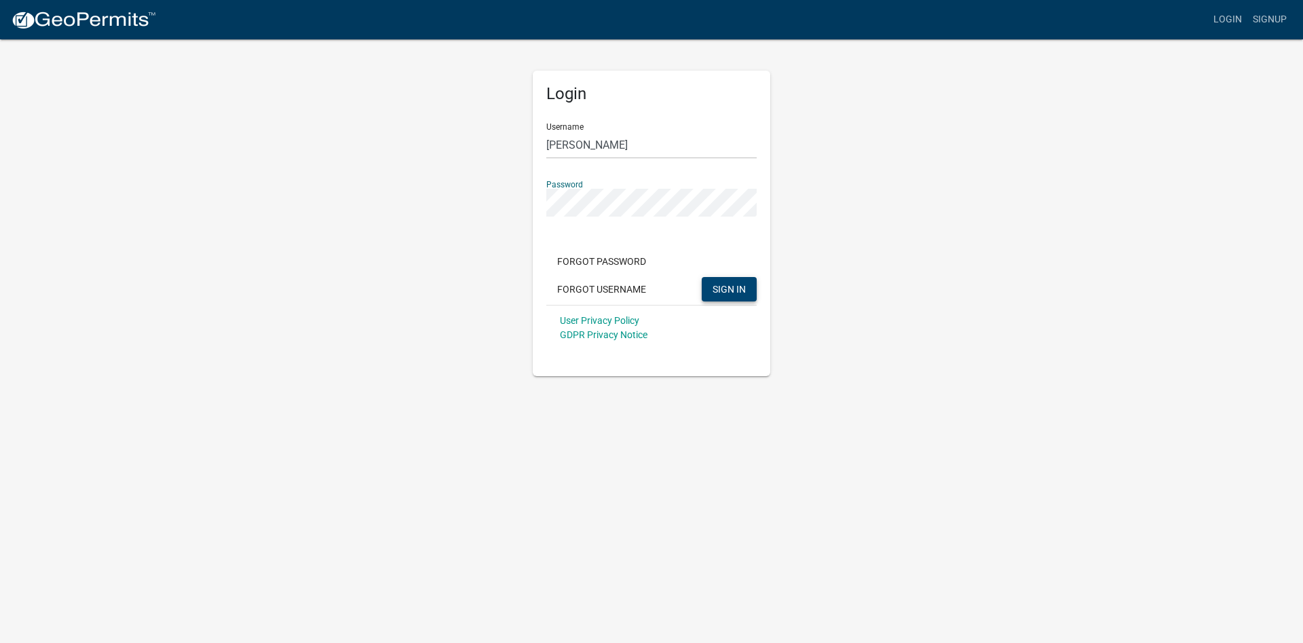
click at [745, 284] on span "SIGN IN" at bounding box center [729, 288] width 33 height 11
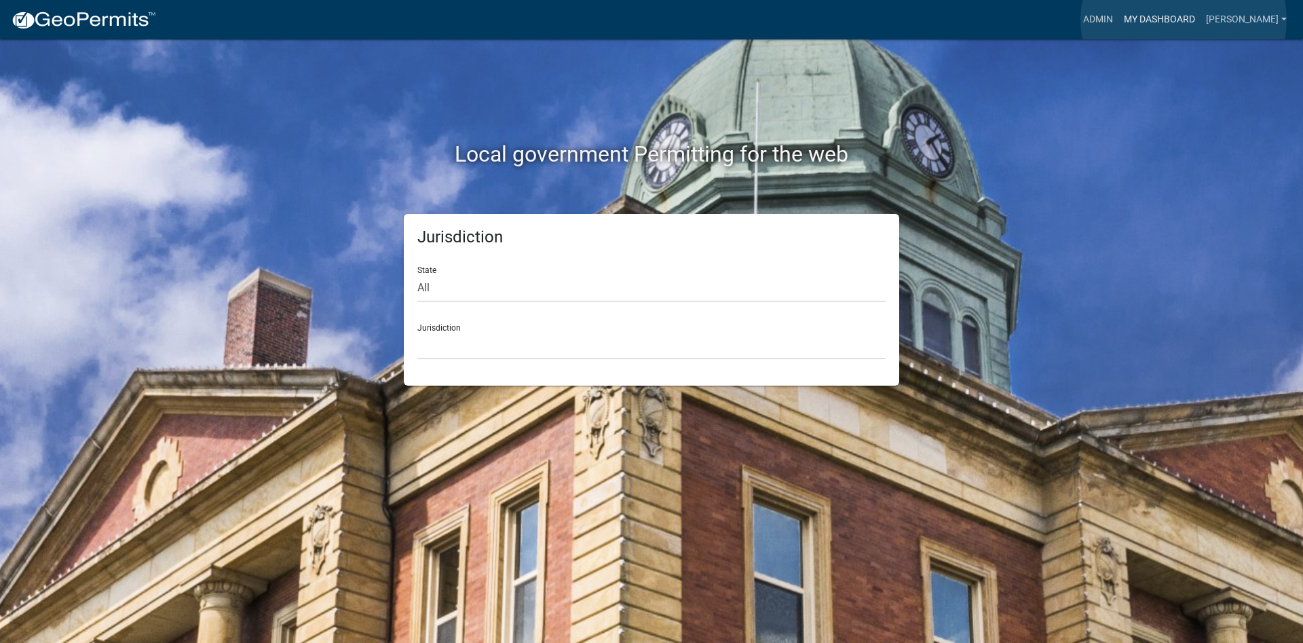
click at [1184, 20] on link "My Dashboard" at bounding box center [1160, 20] width 82 height 26
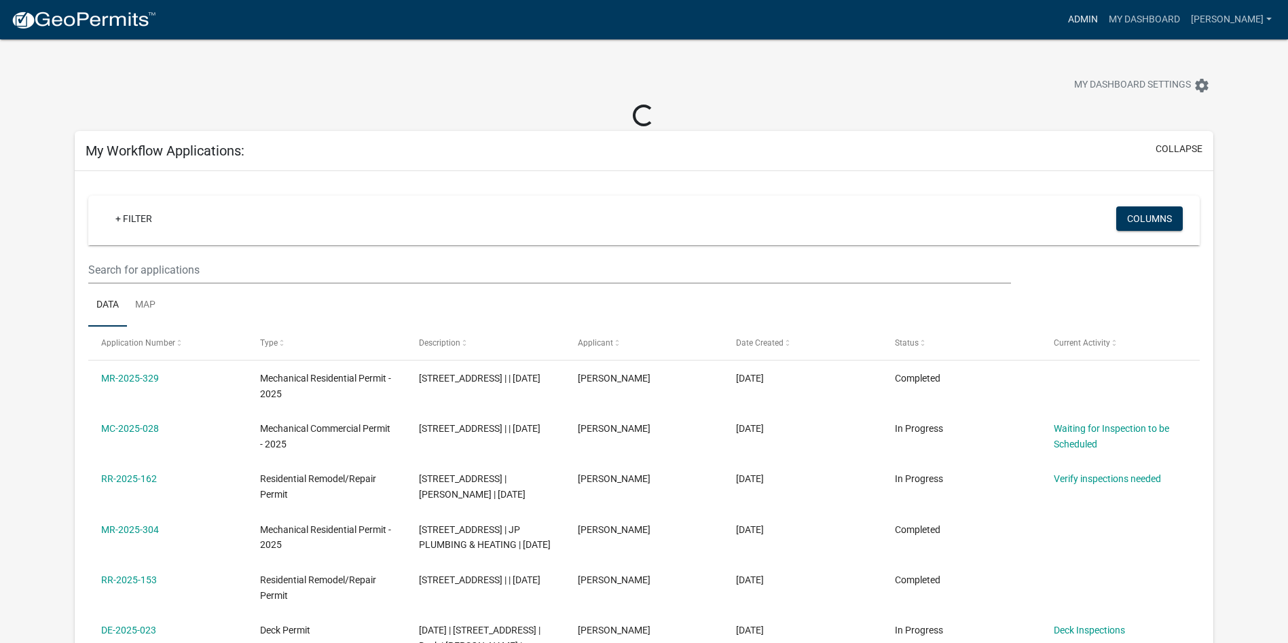
click at [1103, 14] on link "Admin" at bounding box center [1082, 20] width 41 height 26
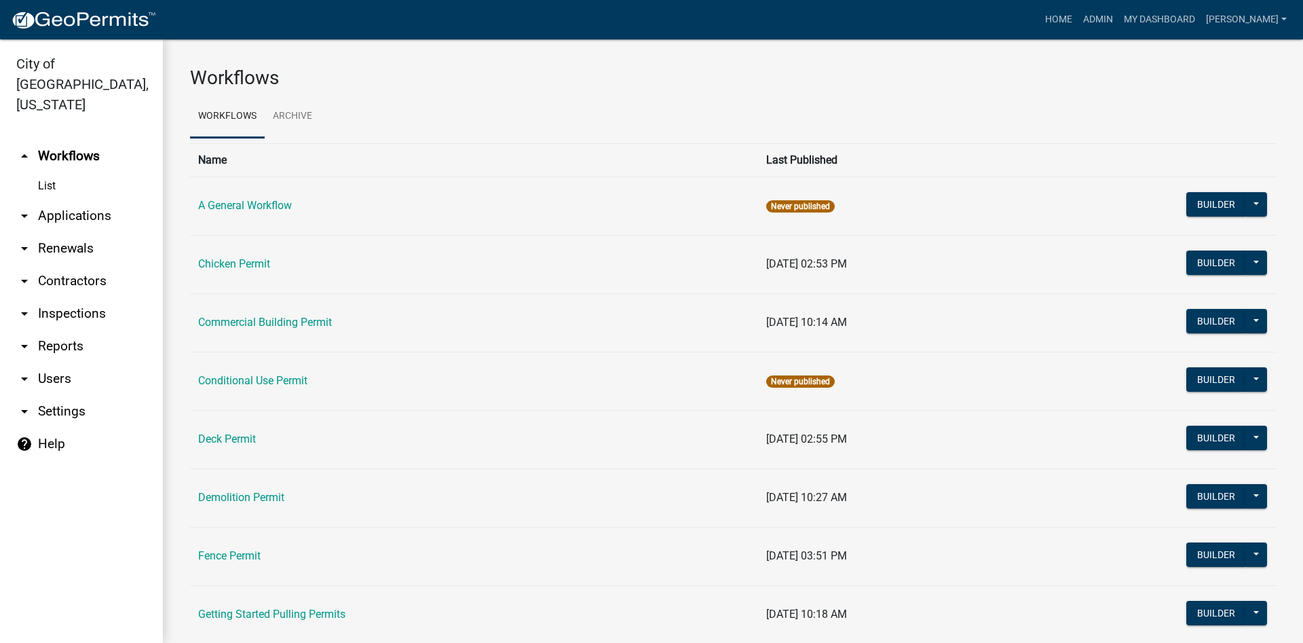
drag, startPoint x: 49, startPoint y: 164, endPoint x: 216, endPoint y: 166, distance: 167.0
click at [48, 172] on link "List" at bounding box center [81, 185] width 163 height 27
click at [240, 263] on link "Chicken Permit" at bounding box center [234, 263] width 72 height 13
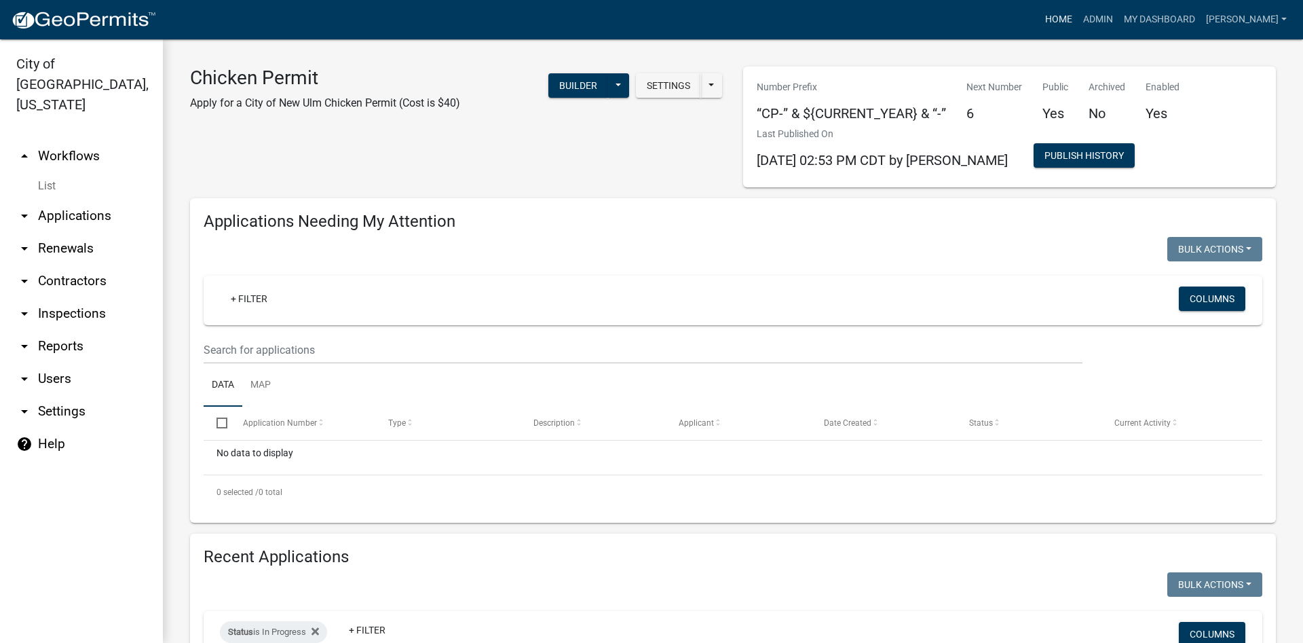
click at [1078, 11] on link "Home" at bounding box center [1059, 20] width 38 height 26
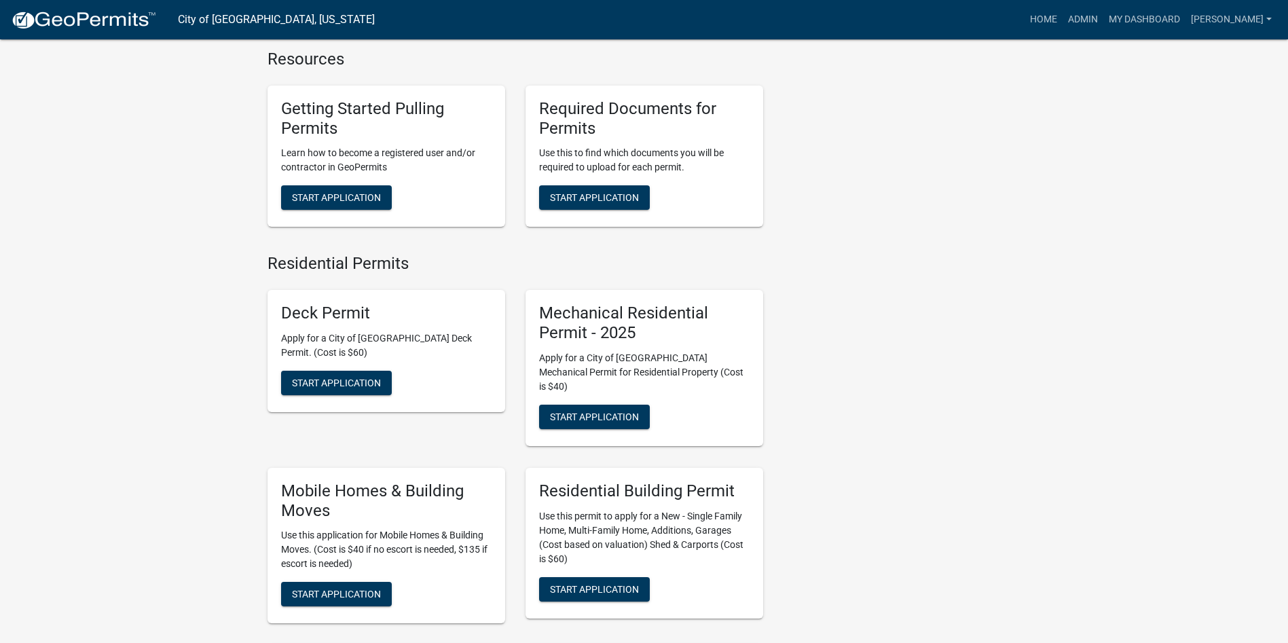
scroll to position [509, 0]
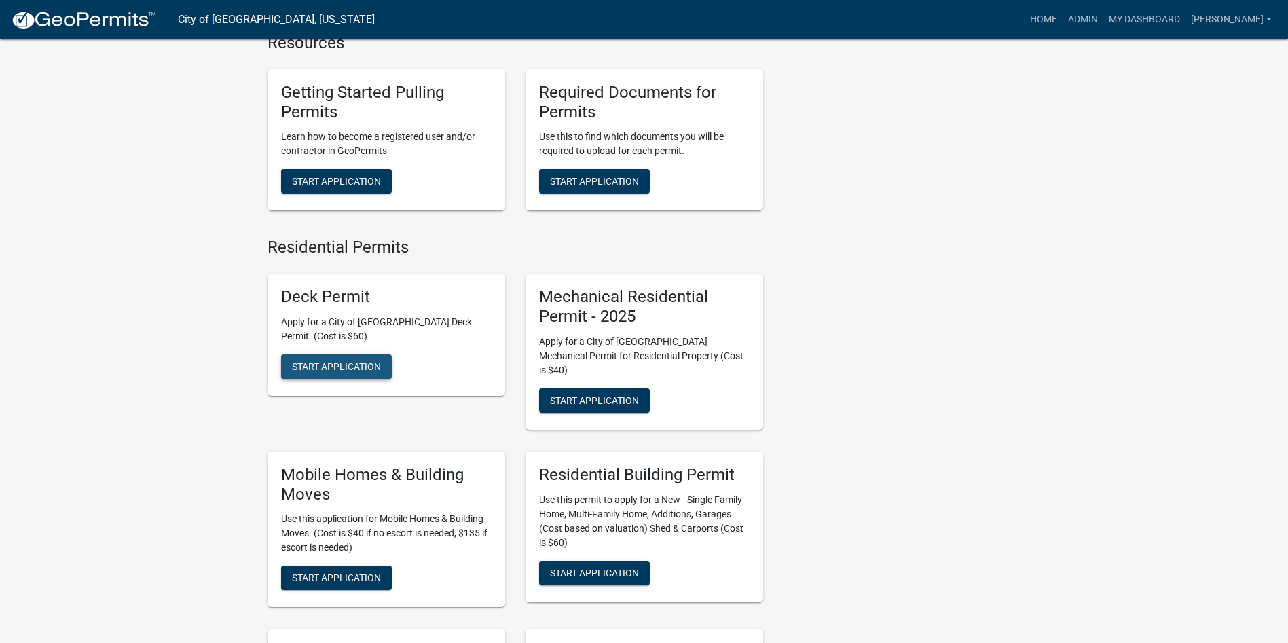
click at [348, 362] on span "Start Application" at bounding box center [336, 366] width 89 height 11
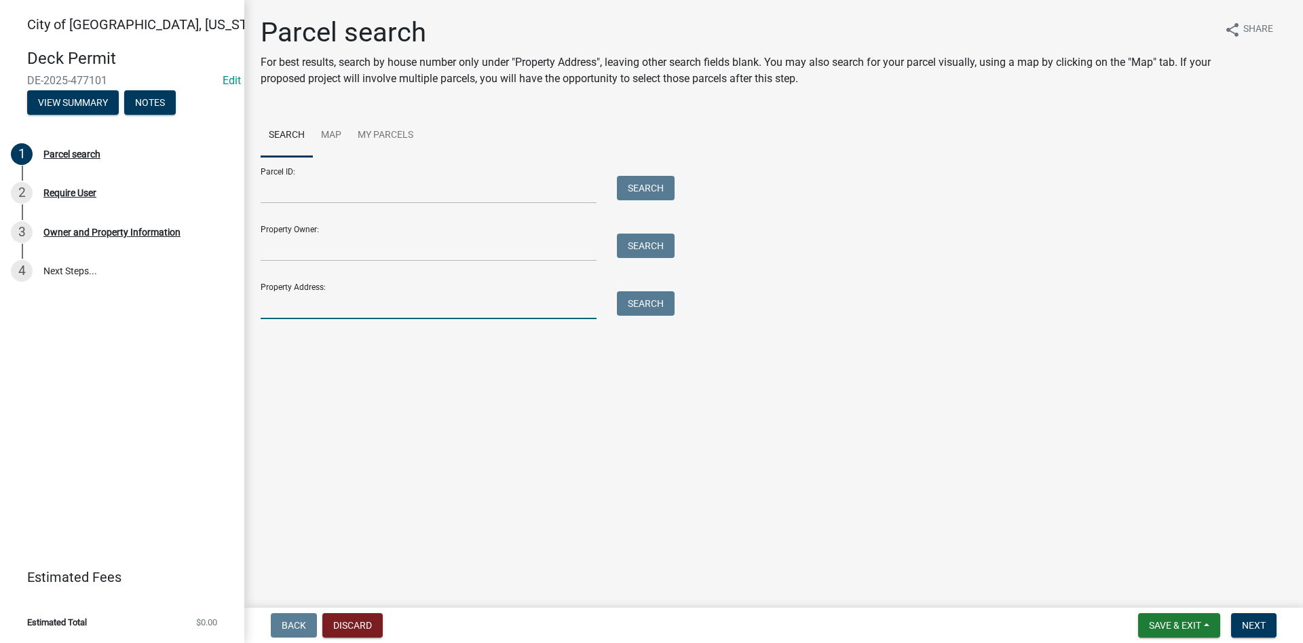
click at [468, 308] on input "Property Address:" at bounding box center [429, 305] width 336 height 28
click at [644, 300] on button "Search" at bounding box center [646, 303] width 58 height 24
drag, startPoint x: 457, startPoint y: 294, endPoint x: 410, endPoint y: 304, distance: 47.9
click at [432, 301] on input "678" at bounding box center [429, 305] width 336 height 28
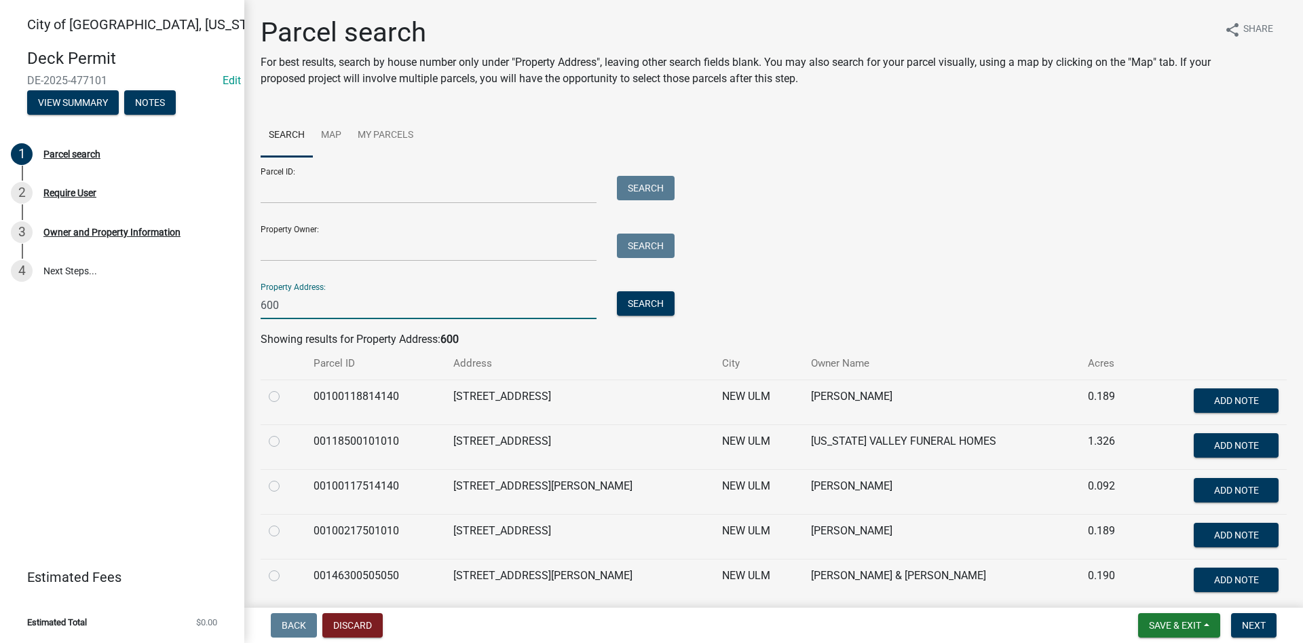
type input "600"
drag, startPoint x: 276, startPoint y: 393, endPoint x: 392, endPoint y: 385, distance: 116.4
click at [285, 388] on label at bounding box center [285, 388] width 0 height 0
click at [285, 390] on input "radio" at bounding box center [289, 392] width 9 height 9
radio input "true"
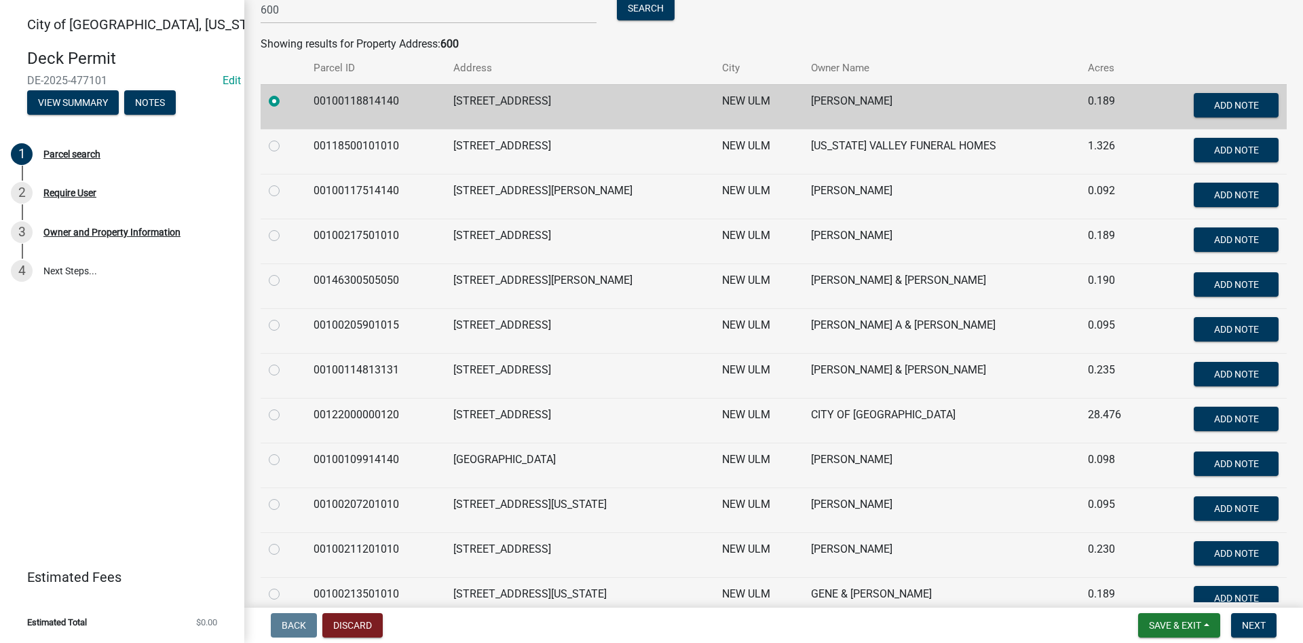
scroll to position [407, 0]
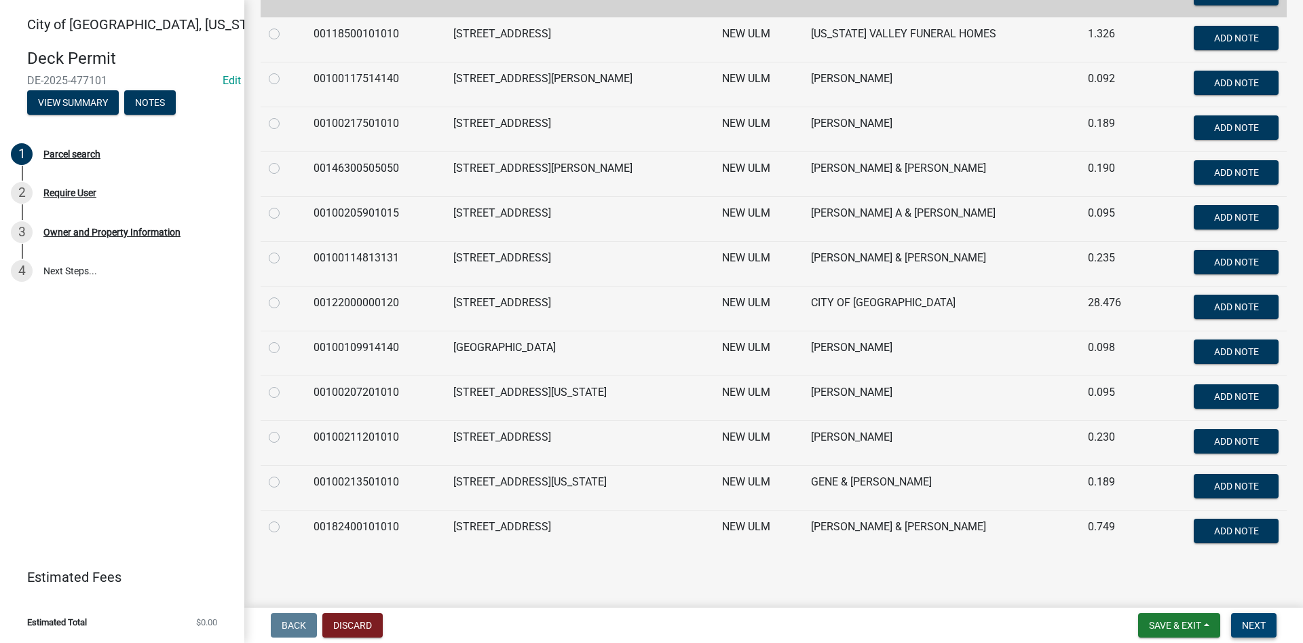
click at [1260, 620] on span "Next" at bounding box center [1254, 625] width 24 height 11
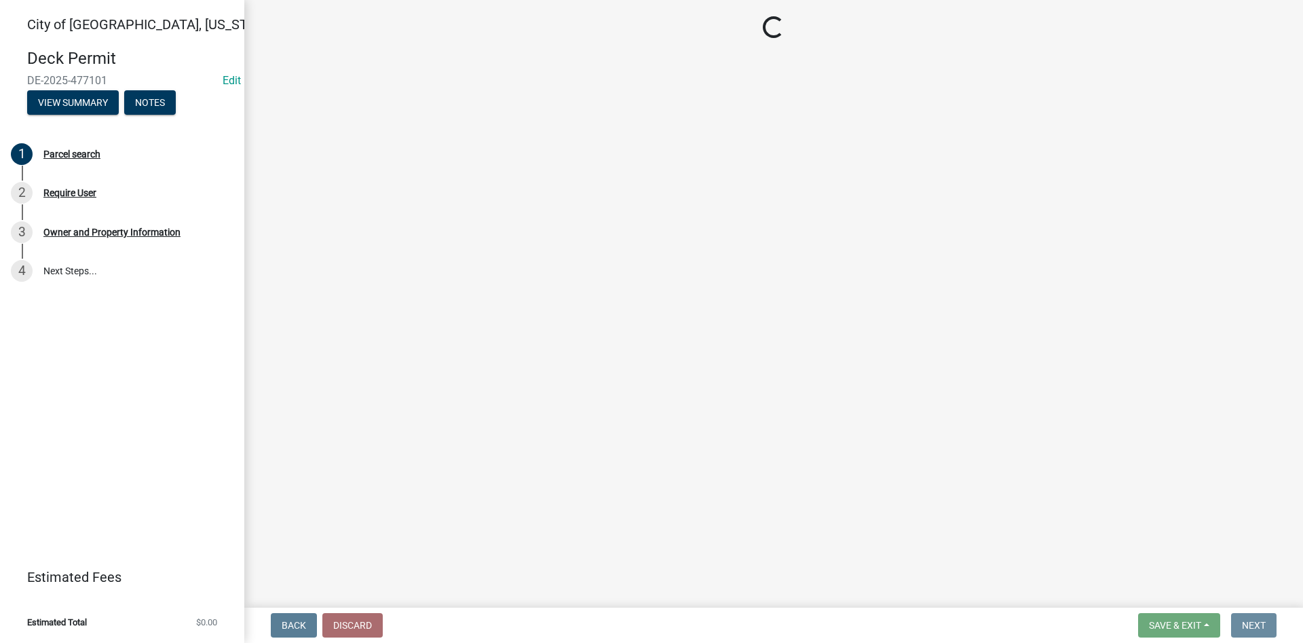
scroll to position [0, 0]
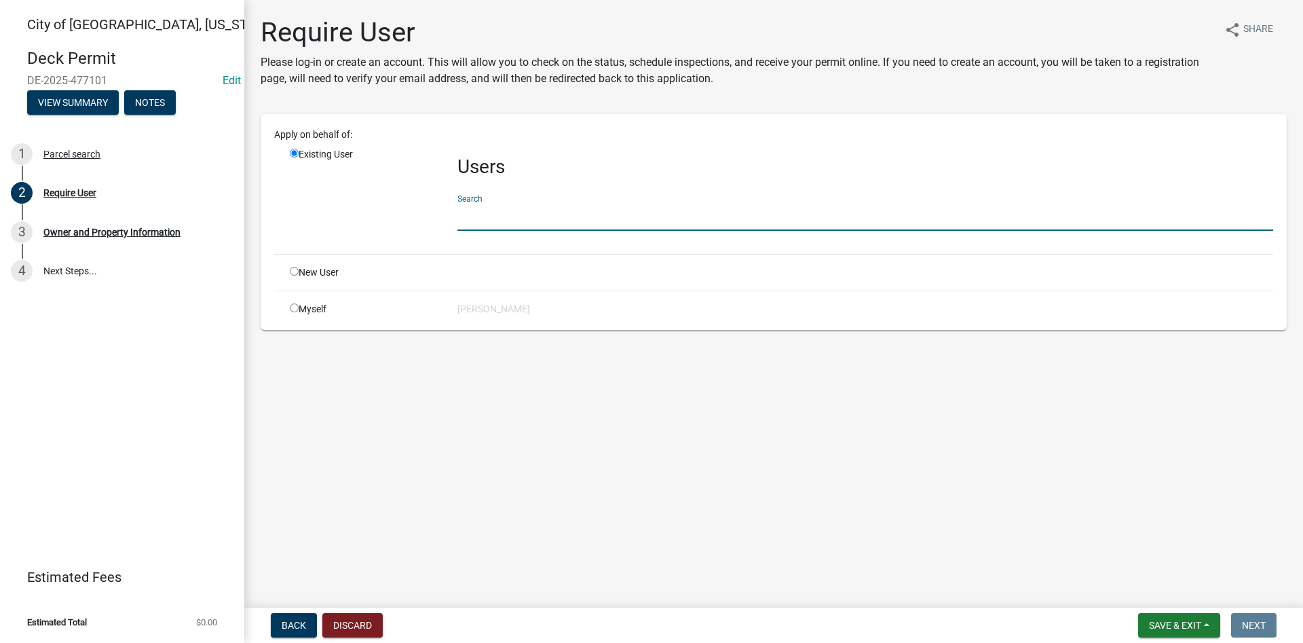
click at [505, 204] on input "text" at bounding box center [866, 217] width 816 height 28
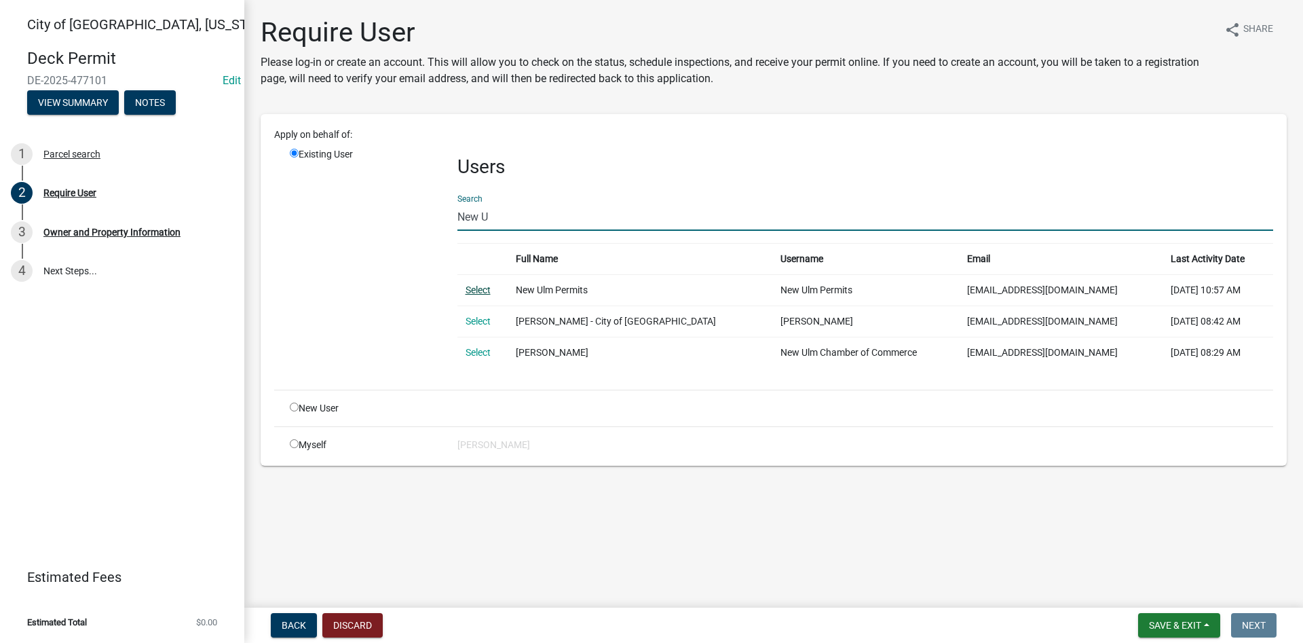
type input "New U"
click at [477, 286] on link "Select" at bounding box center [478, 289] width 25 height 11
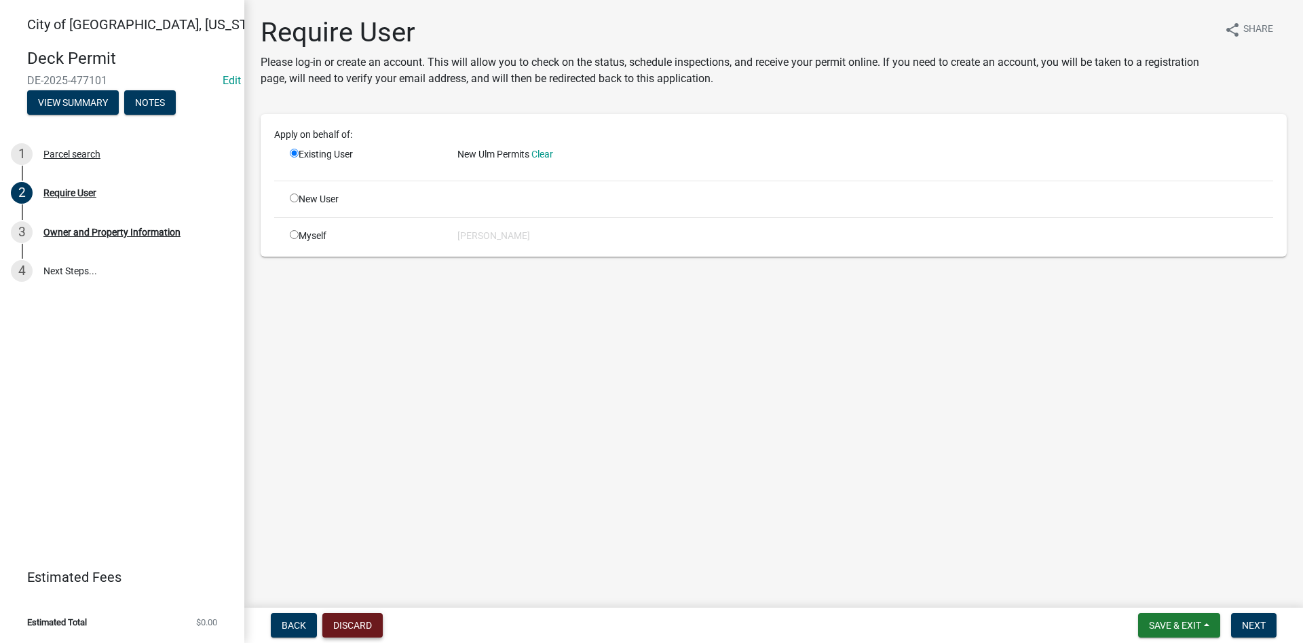
click at [356, 615] on button "Discard" at bounding box center [352, 625] width 60 height 24
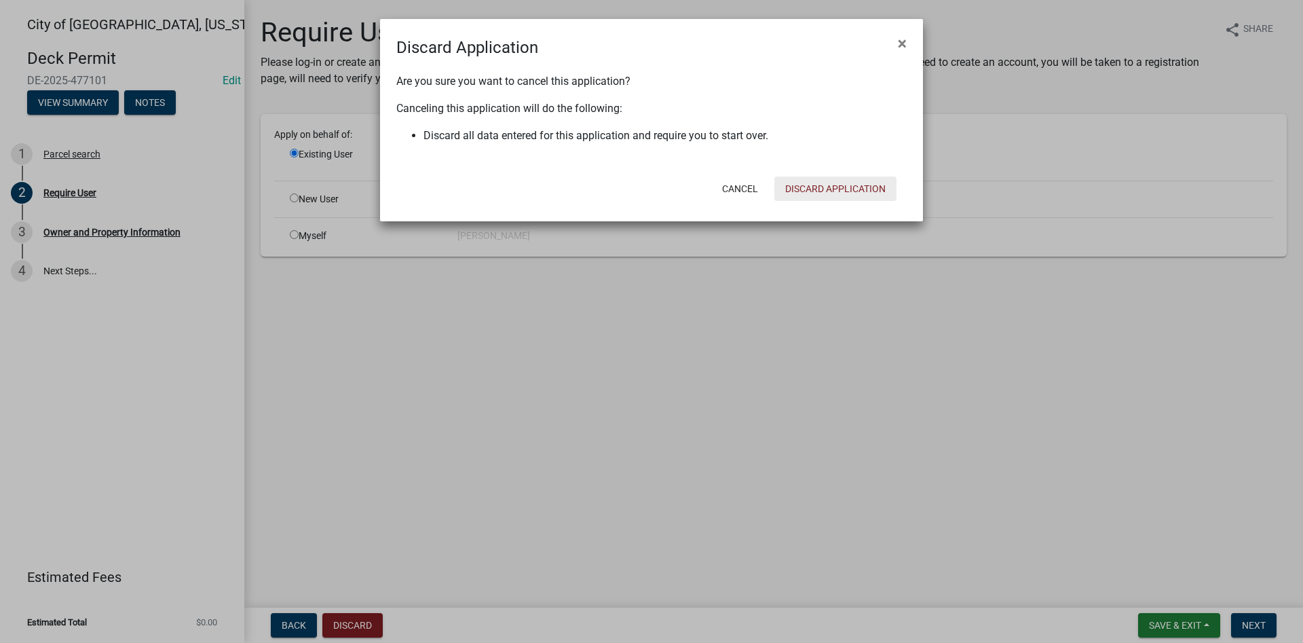
click at [803, 183] on button "Discard Application" at bounding box center [836, 189] width 122 height 24
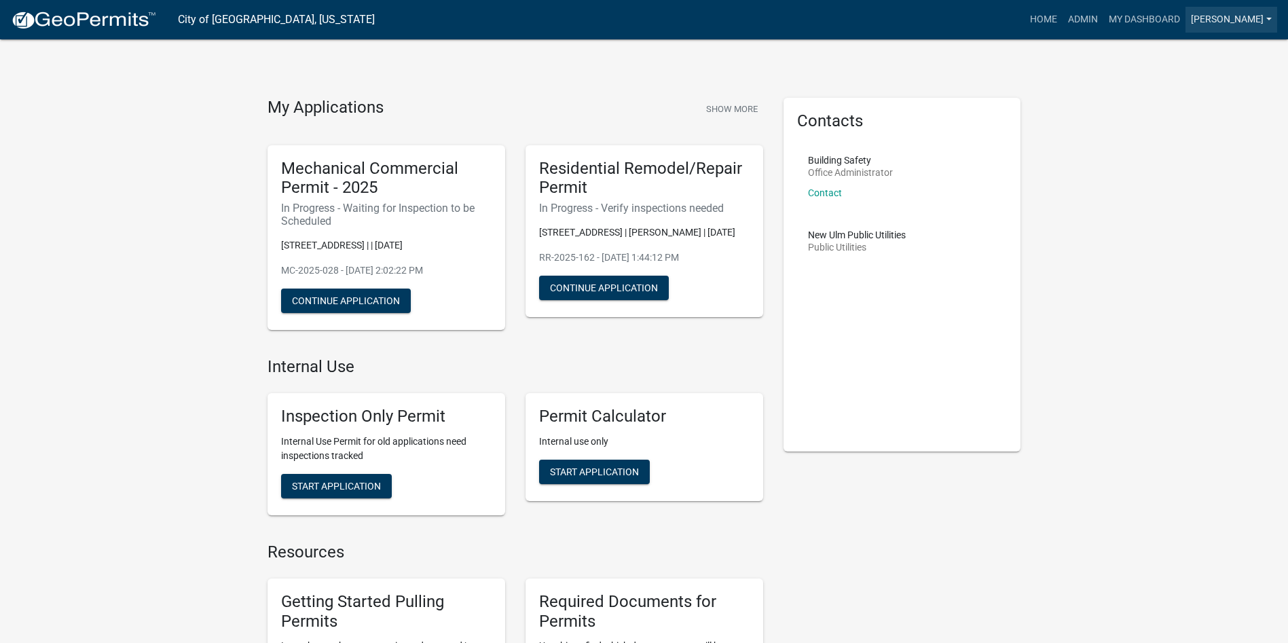
click at [1262, 14] on link "[PERSON_NAME]" at bounding box center [1231, 20] width 92 height 26
click at [1195, 174] on link "Logout" at bounding box center [1219, 165] width 116 height 33
